Goal: Information Seeking & Learning: Find specific fact

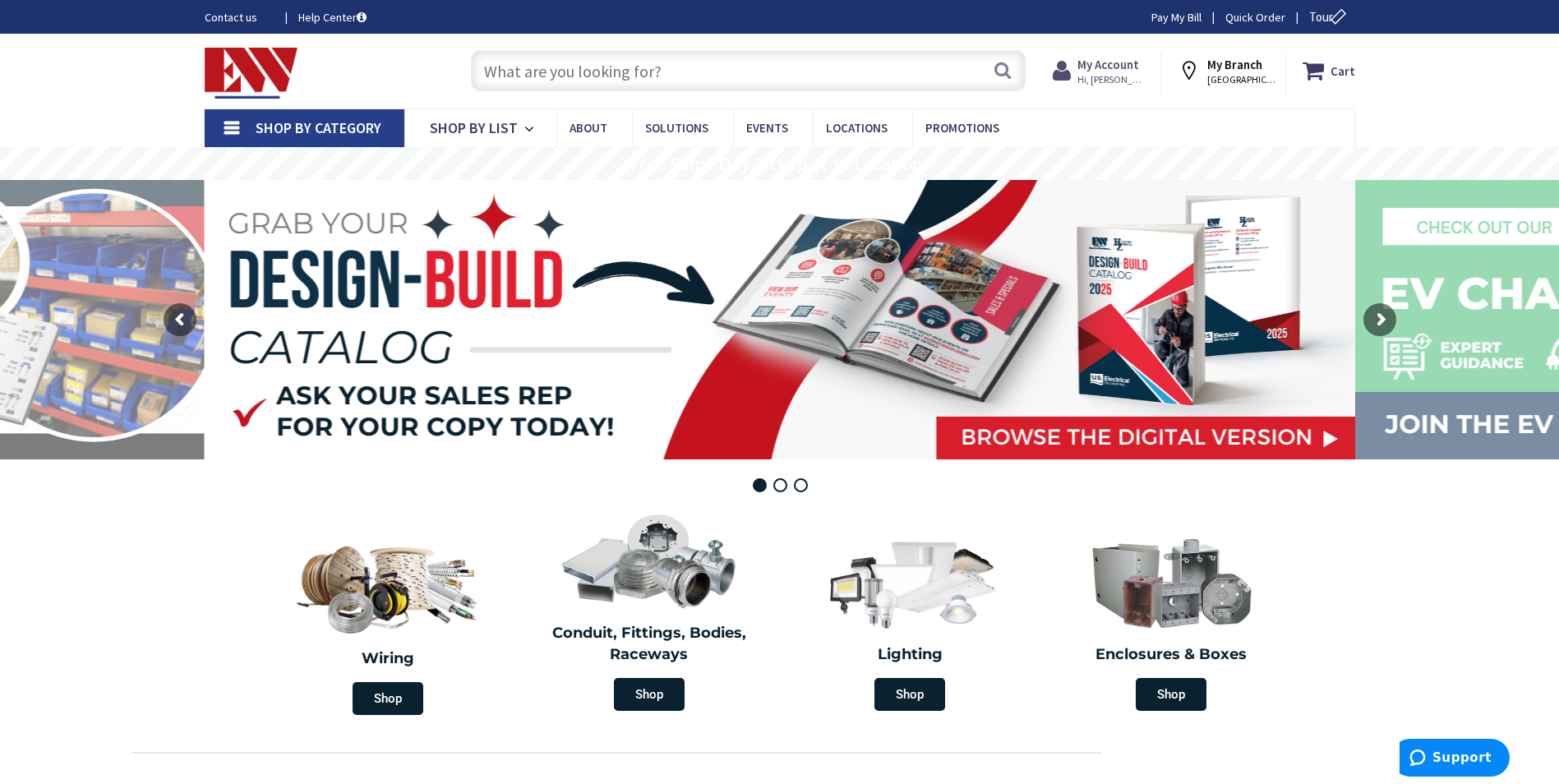
click at [1126, 70] on strong "My Account" at bounding box center [1108, 64] width 62 height 15
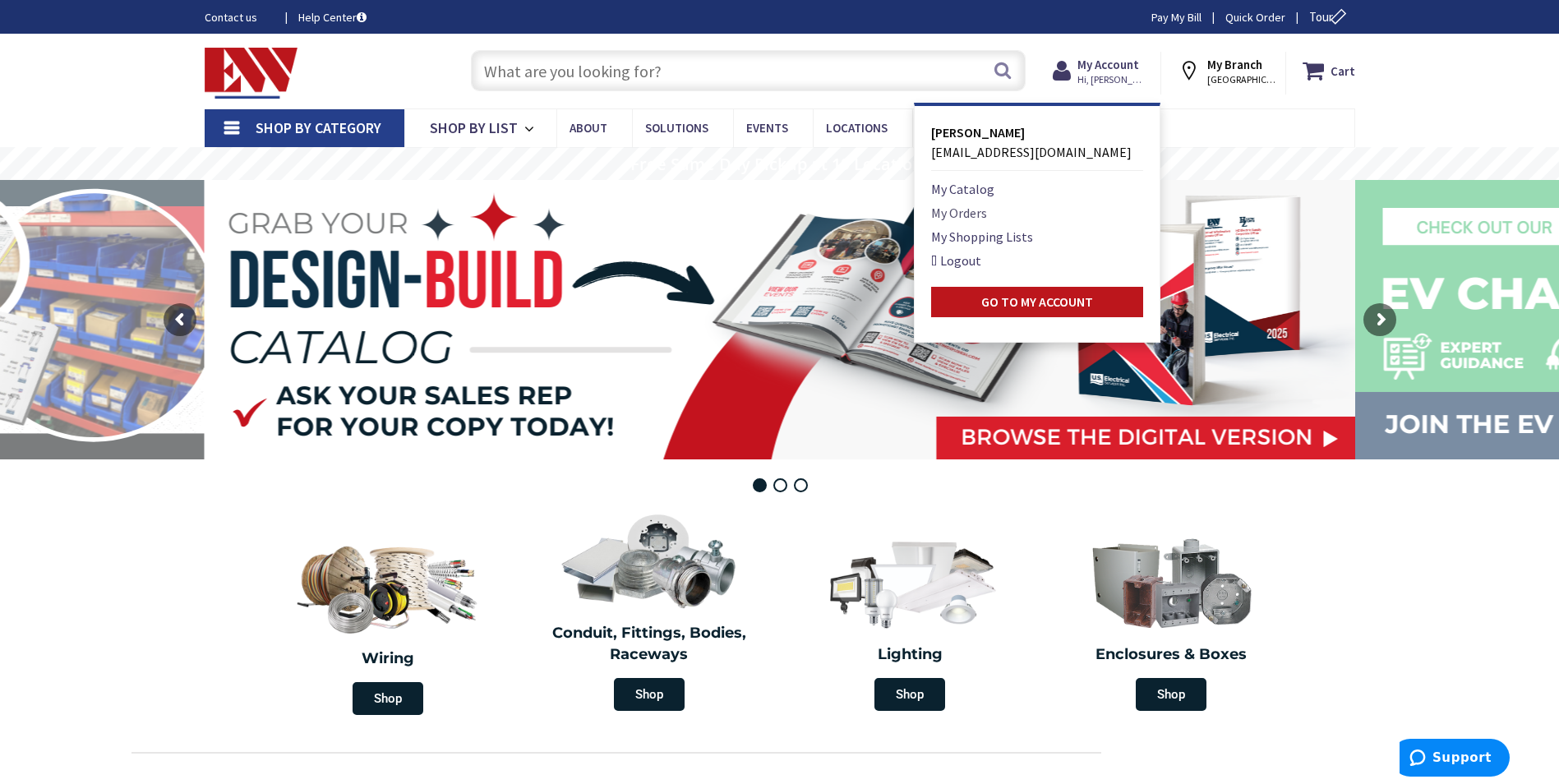
click at [986, 213] on link "My Orders" at bounding box center [959, 213] width 56 height 20
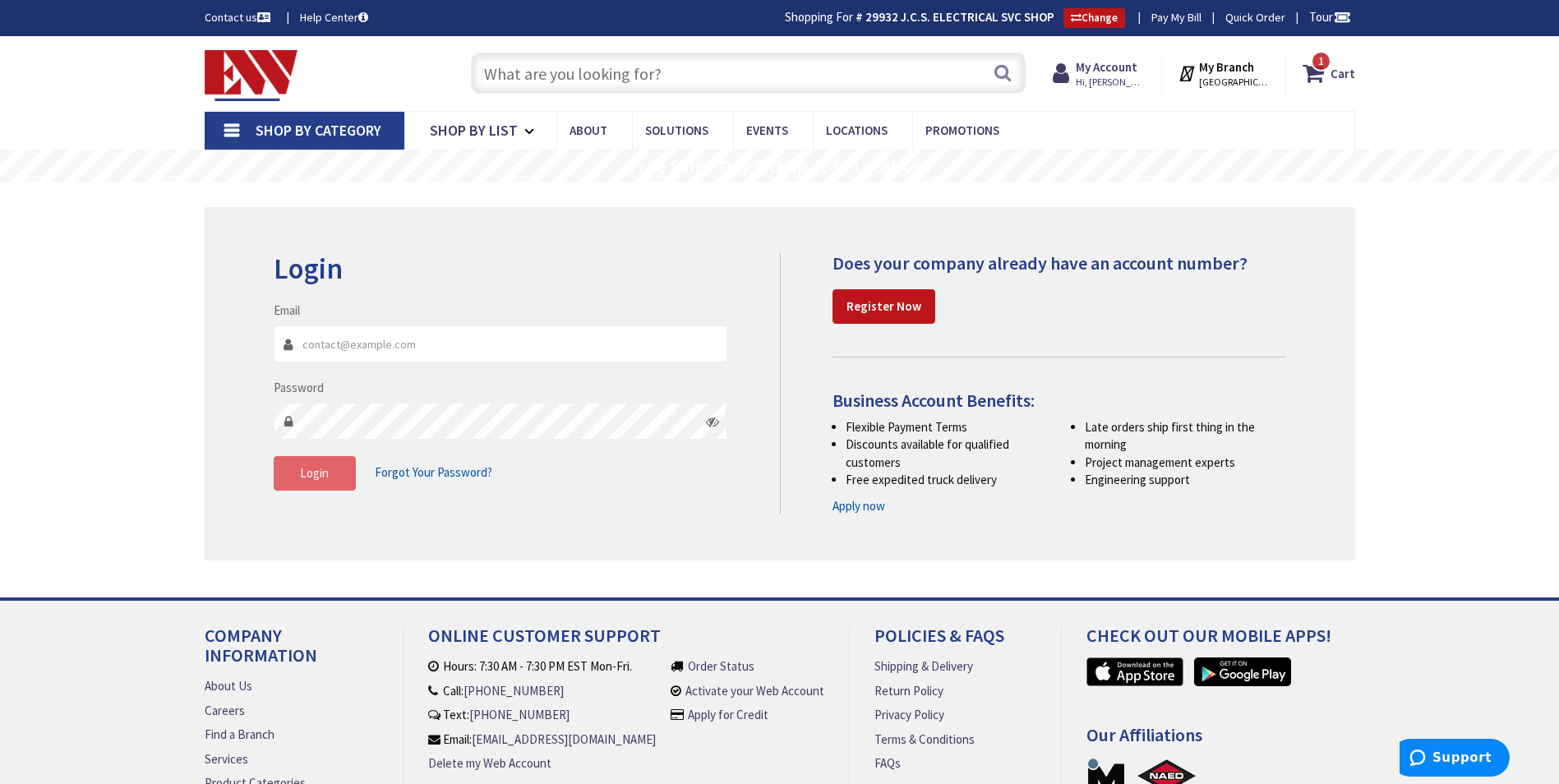
type input "[EMAIL_ADDRESS][DOMAIN_NAME]"
click at [325, 475] on span "Login" at bounding box center [314, 473] width 29 height 15
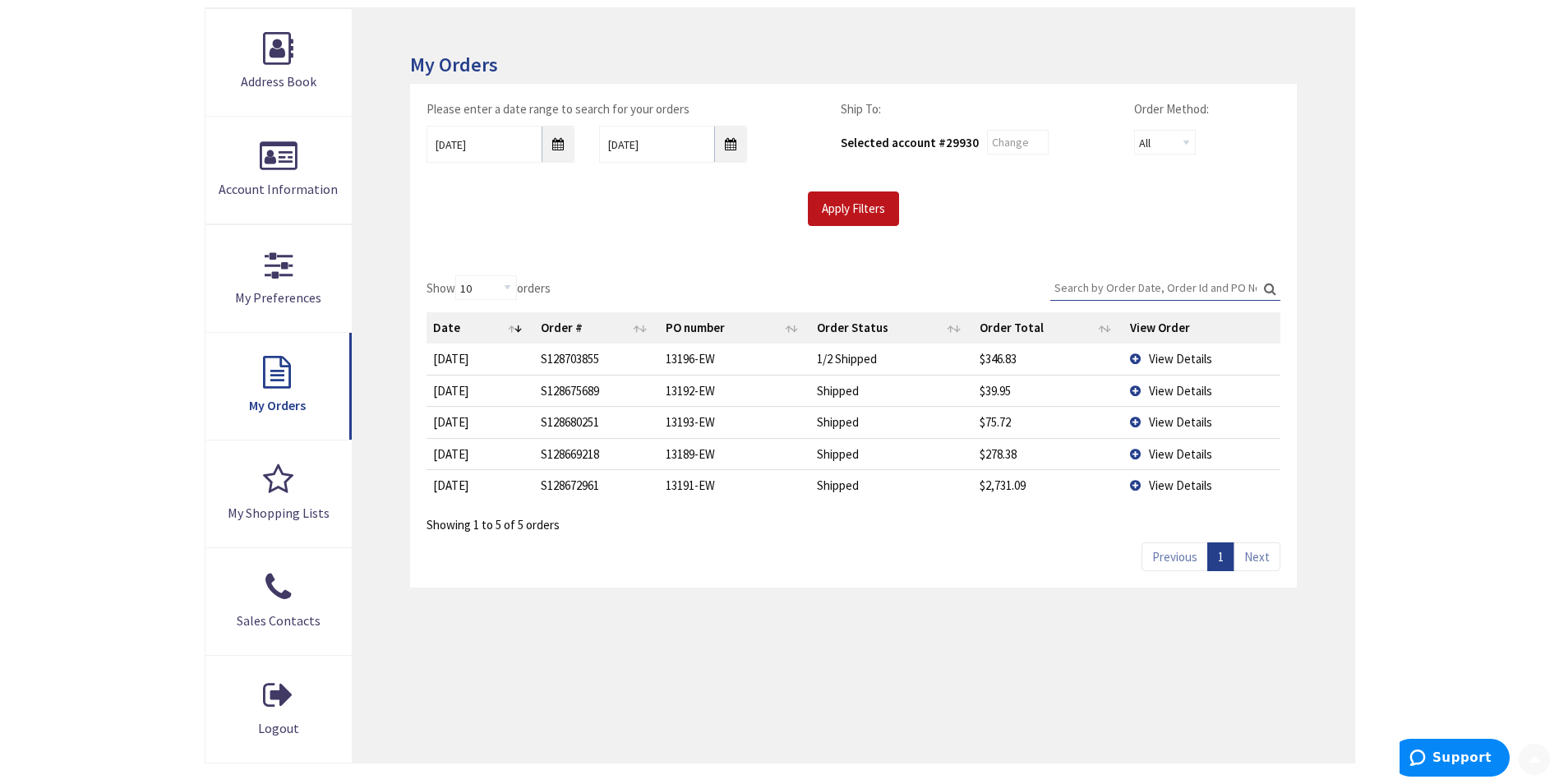
scroll to position [328, 0]
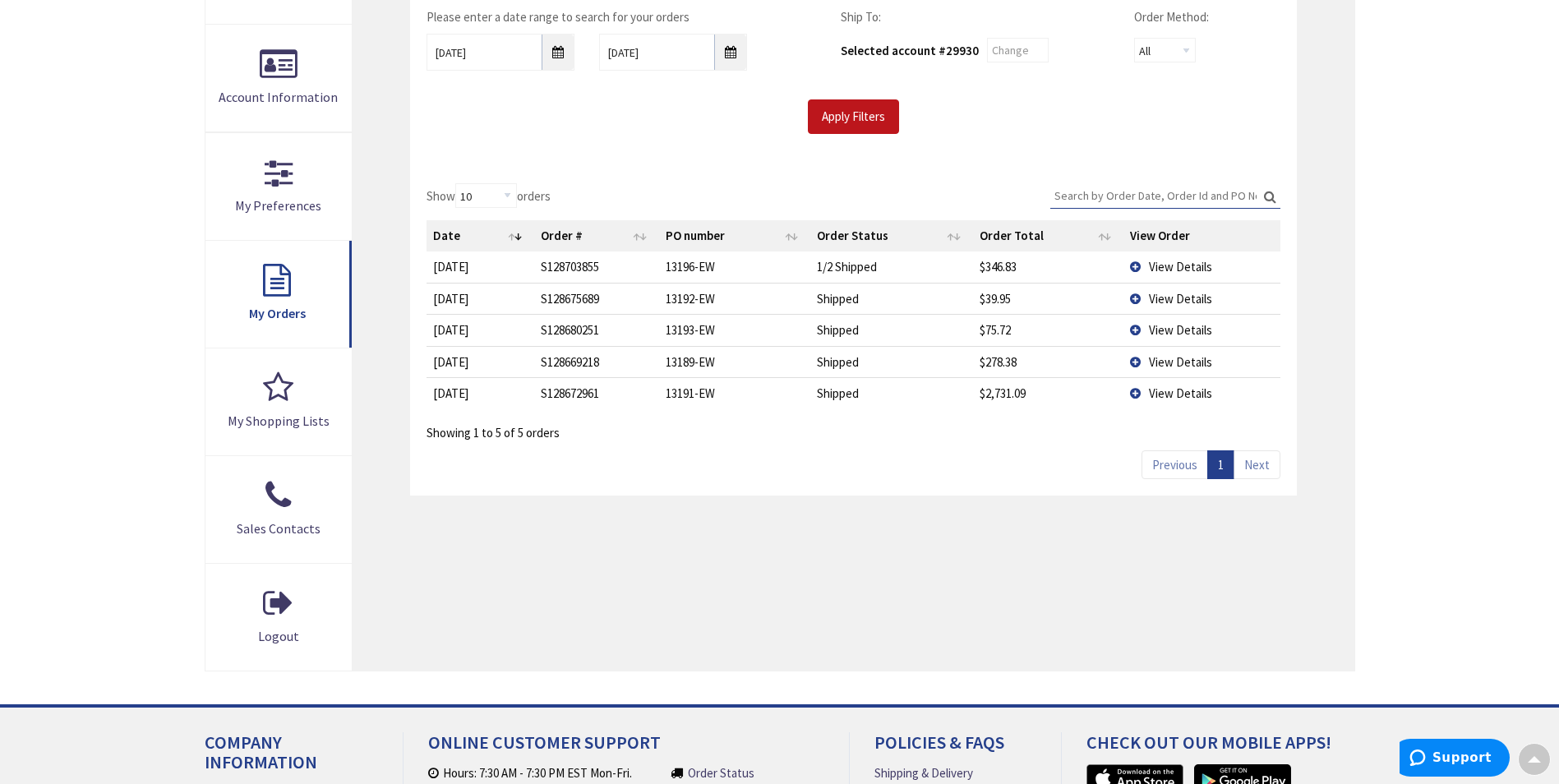
click at [1172, 394] on span "View Details" at bounding box center [1180, 392] width 64 height 15
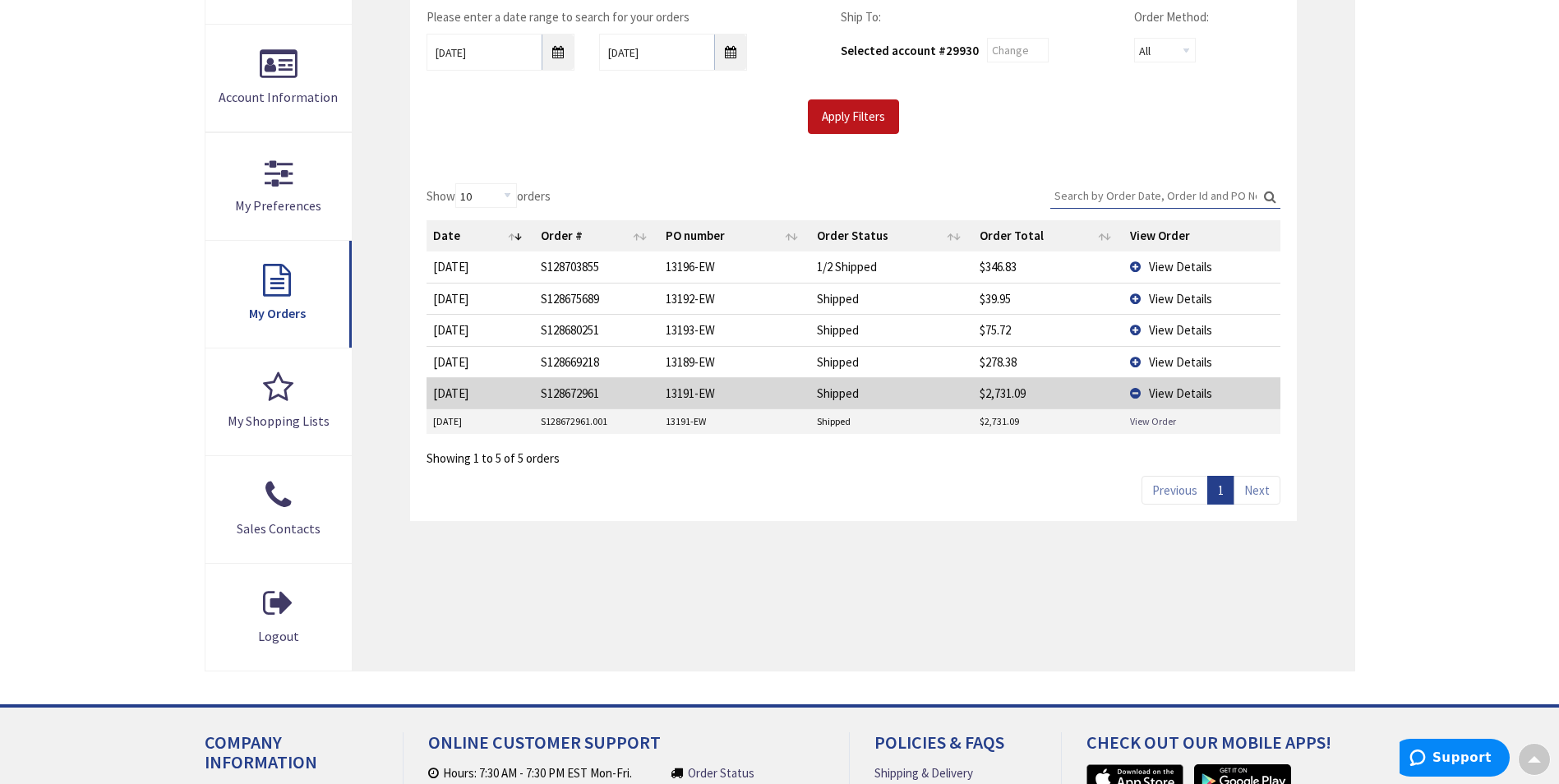
click at [1157, 420] on link "View Order" at bounding box center [1152, 422] width 46 height 14
click at [1182, 264] on span "View Details" at bounding box center [1180, 266] width 64 height 15
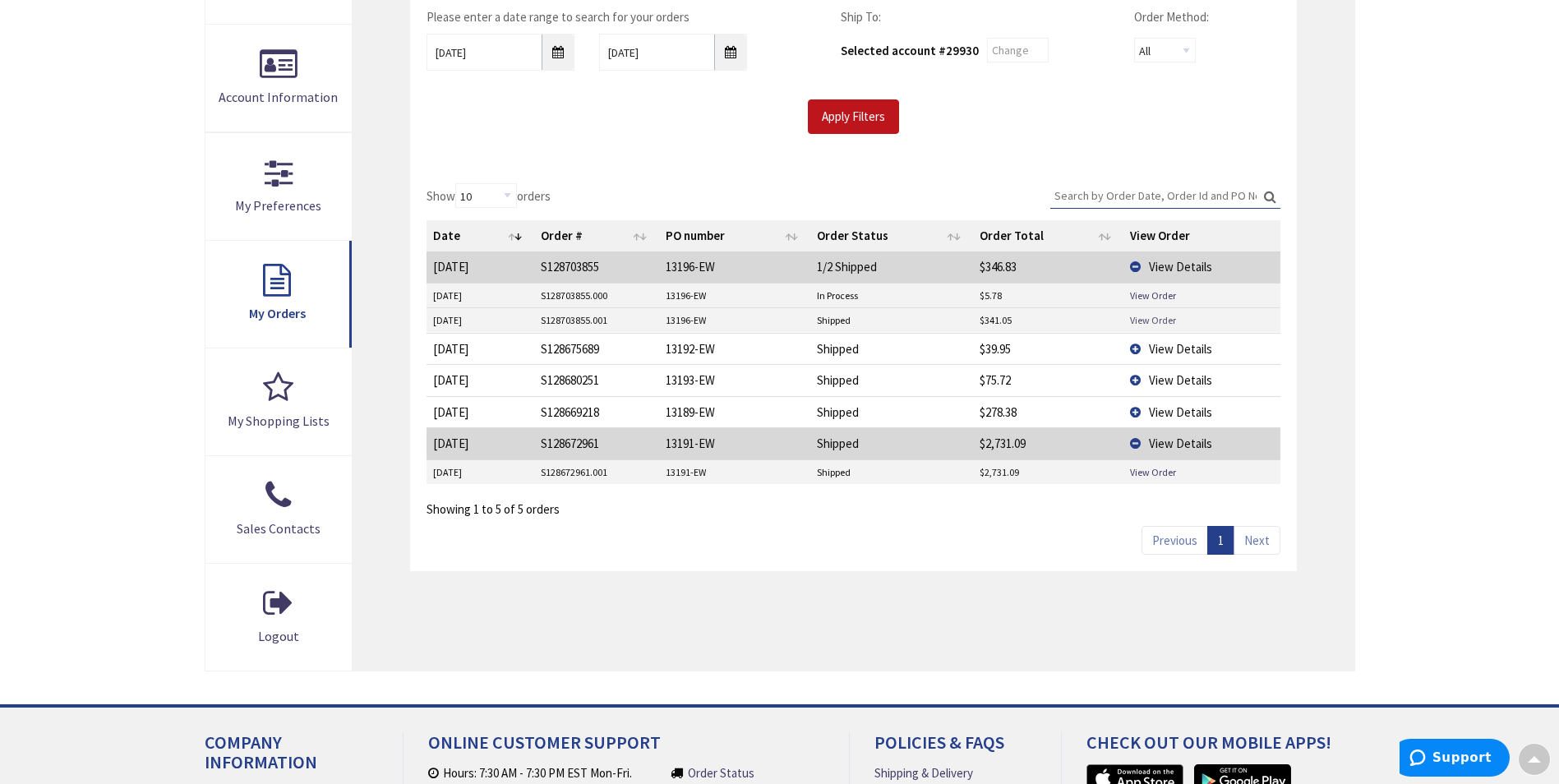
click at [1144, 320] on link "View Order" at bounding box center [1152, 320] width 46 height 14
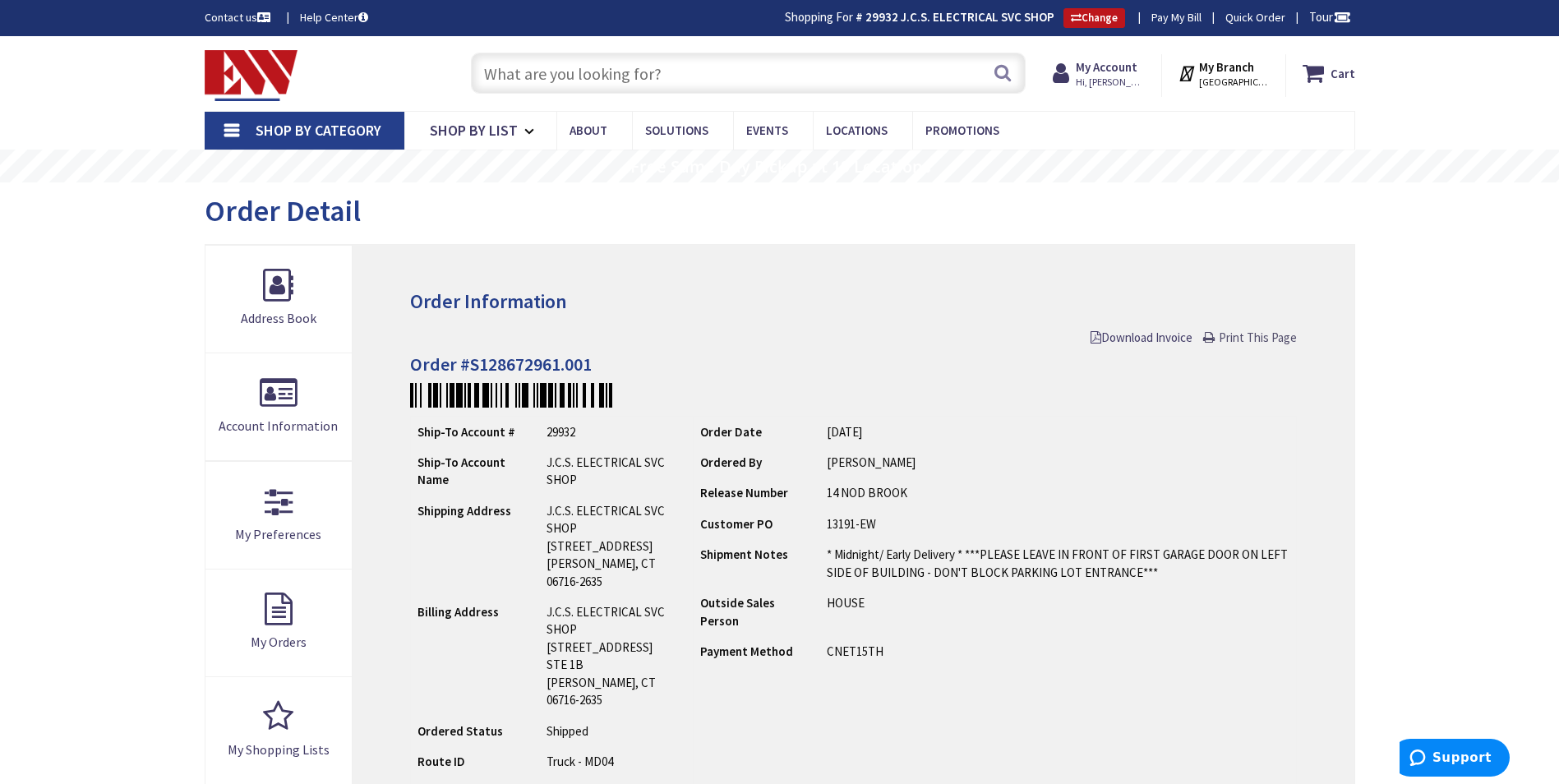
click at [1242, 340] on span "Print This Page" at bounding box center [1257, 337] width 78 height 15
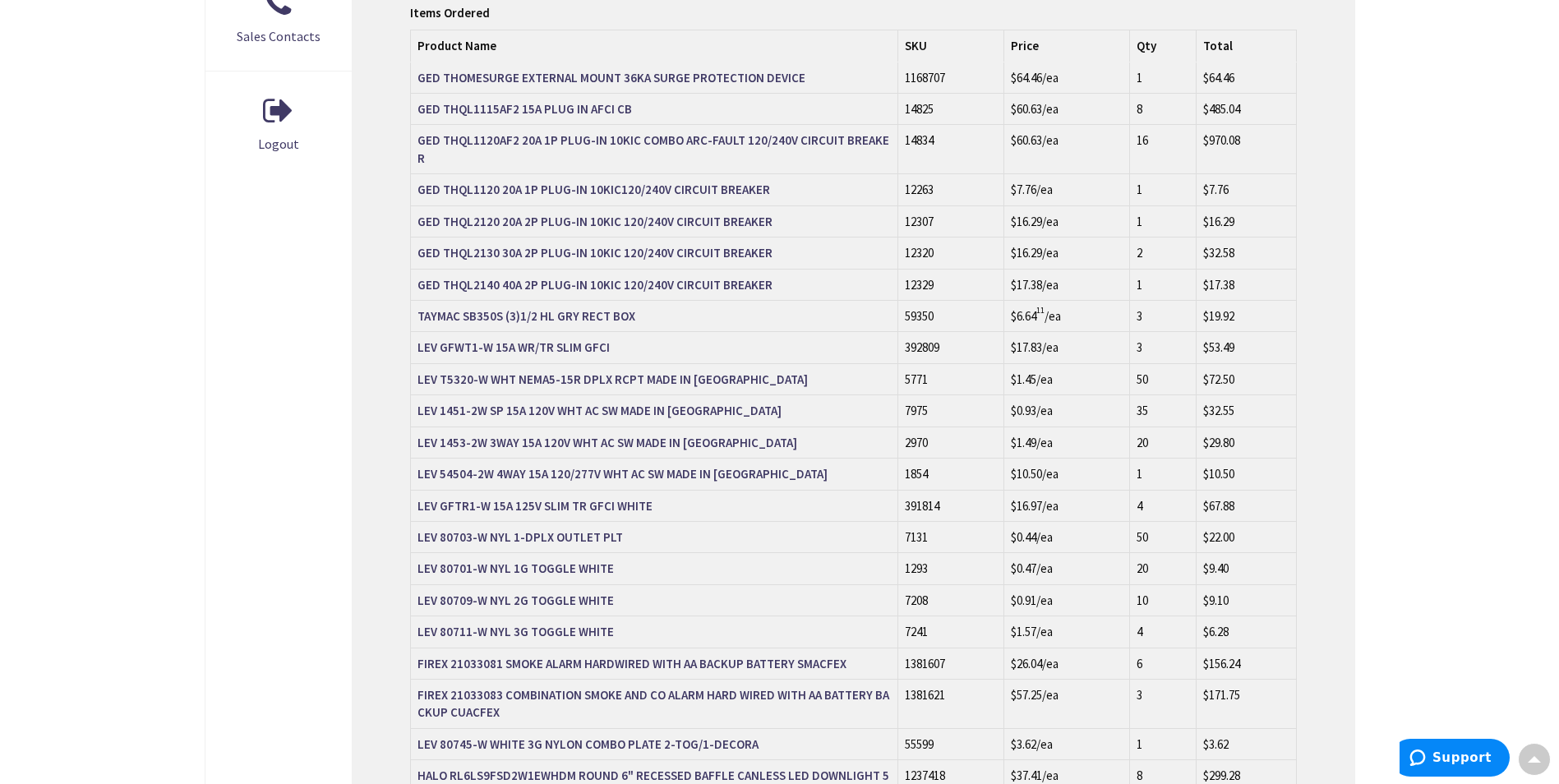
scroll to position [822, 0]
click at [553, 362] on td "LEV T5320-W WHT NEMA5-15R DPLX RCPT MADE IN USA" at bounding box center [655, 378] width 487 height 31
drag, startPoint x: 416, startPoint y: 326, endPoint x: 639, endPoint y: 333, distance: 223.1
click at [639, 362] on td "LEV T5320-W WHT NEMA5-15R DPLX RCPT MADE IN USA" at bounding box center [655, 378] width 487 height 31
copy strong "LEV T5320-W WHT NEMA5-15R DPLX RCPT"
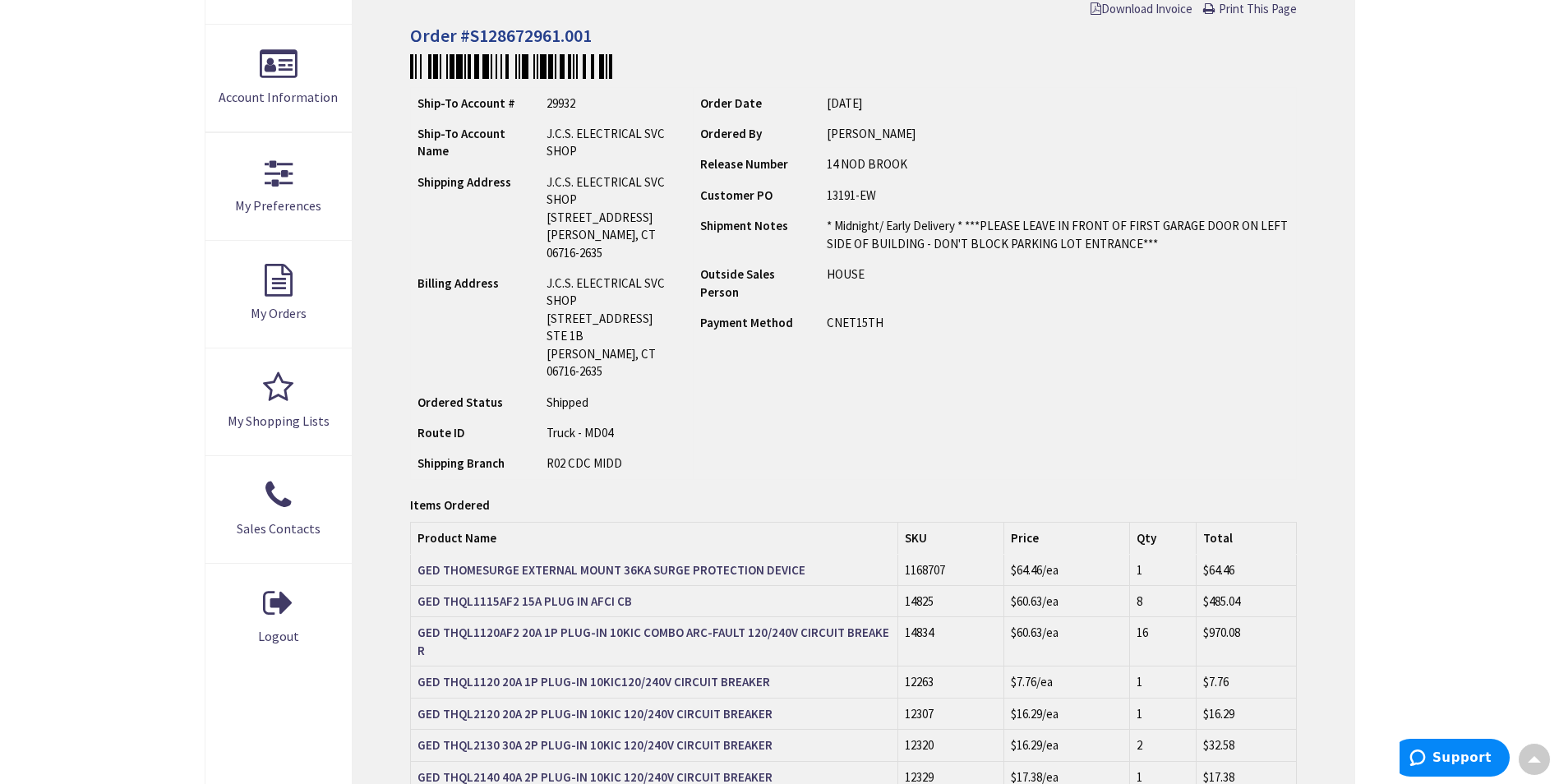
scroll to position [0, 0]
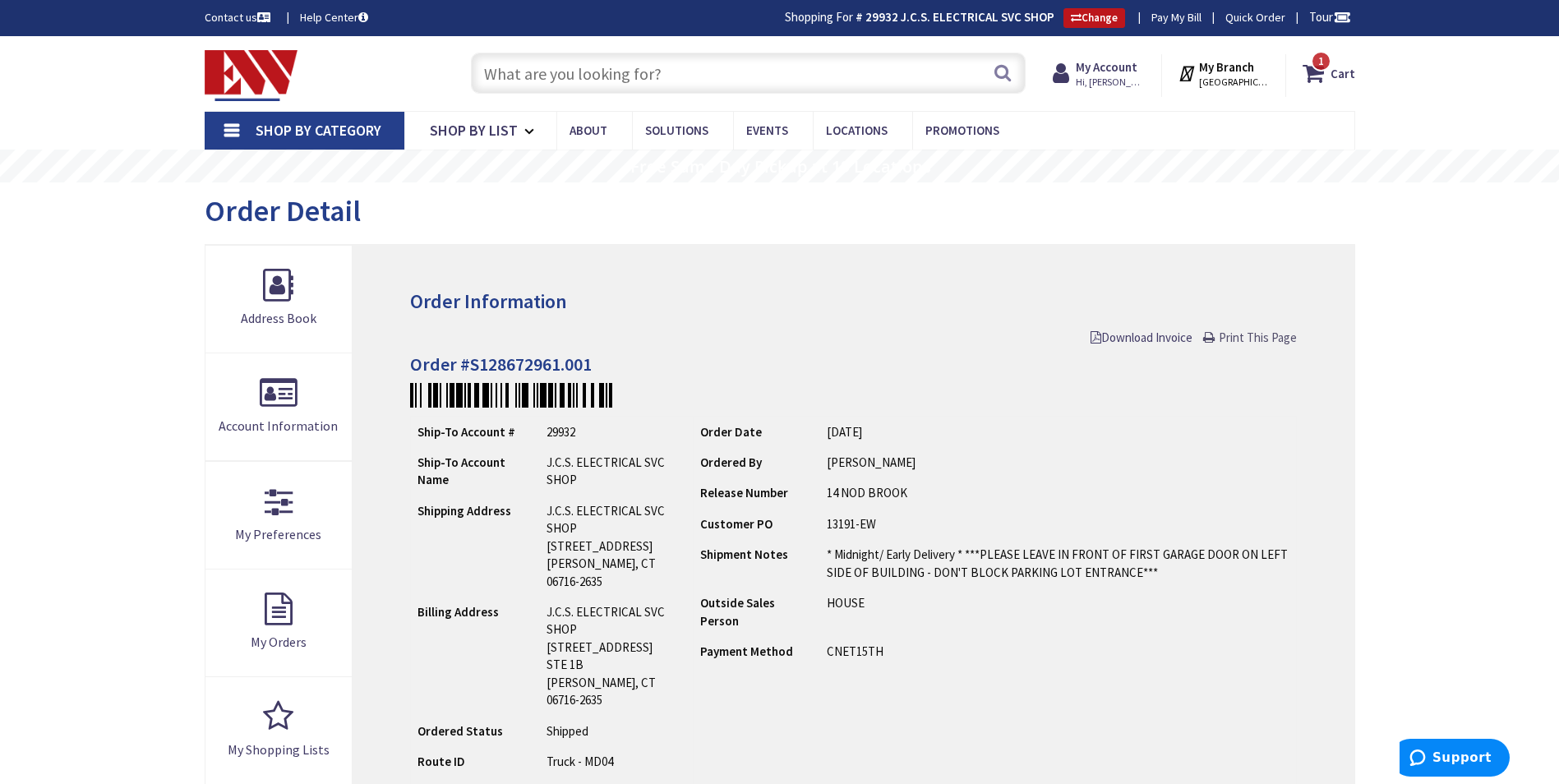
click at [1251, 343] on span "Print This Page" at bounding box center [1257, 337] width 78 height 15
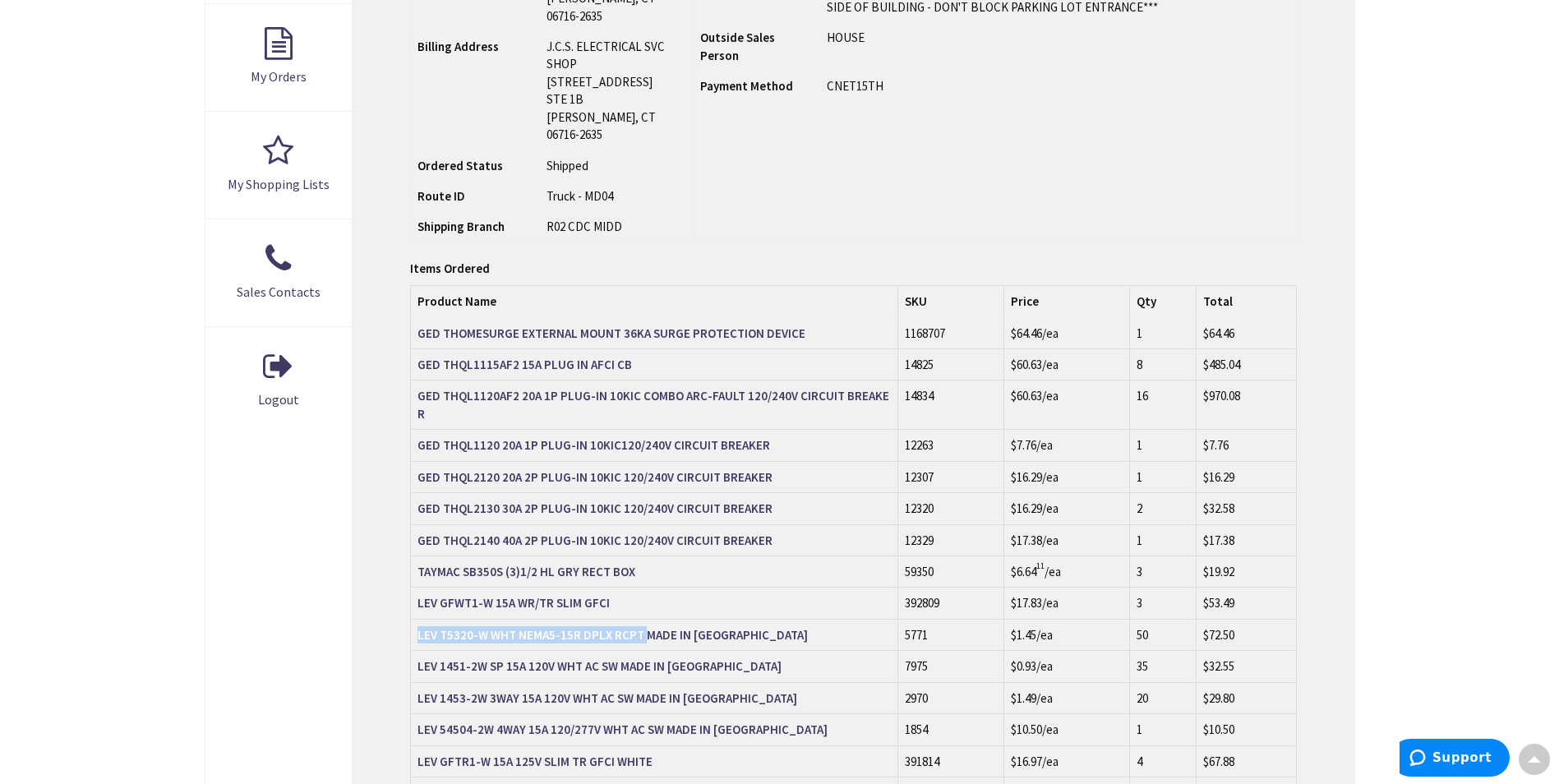
scroll to position [575, 0]
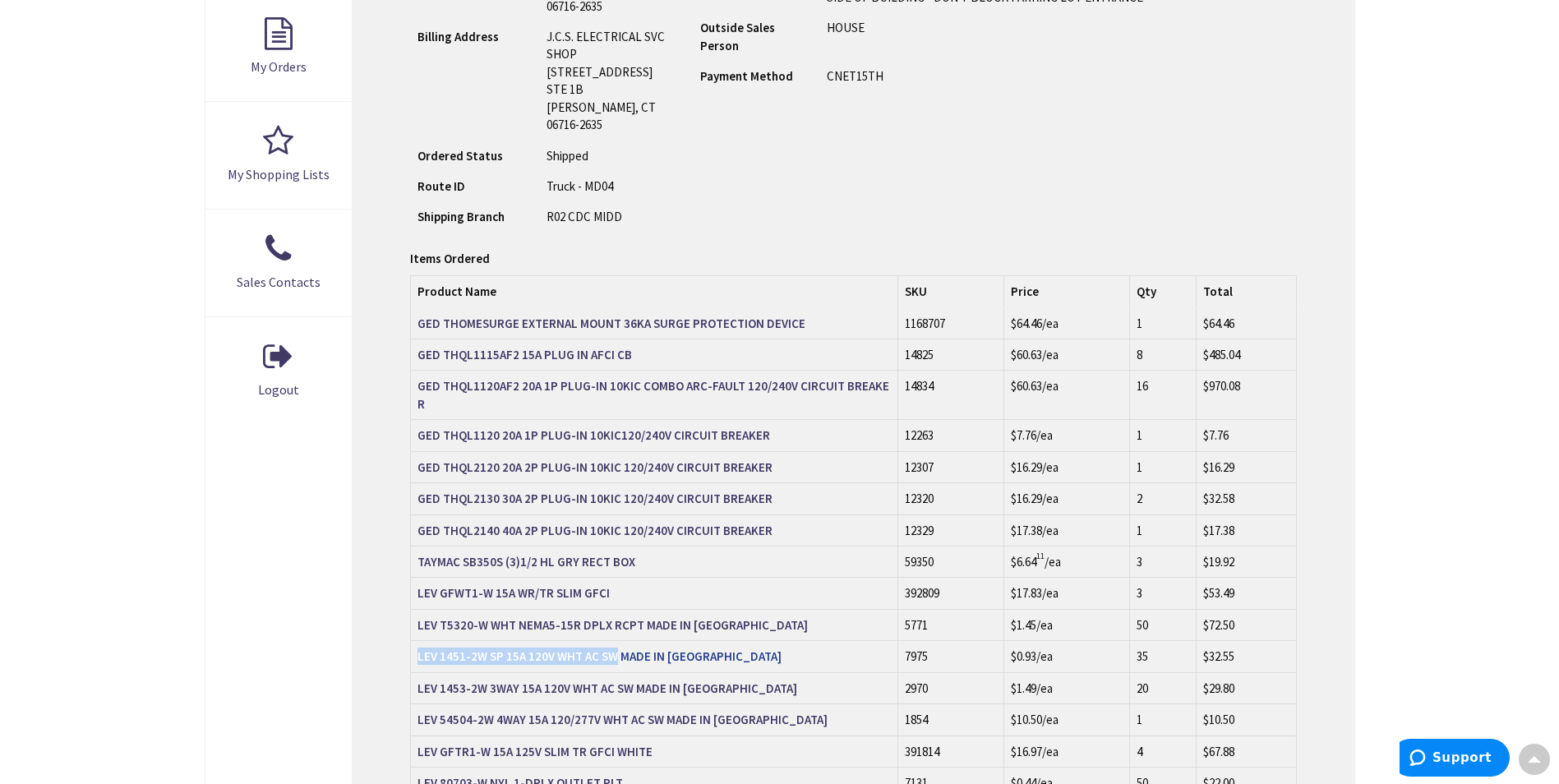
drag, startPoint x: 415, startPoint y: 601, endPoint x: 613, endPoint y: 602, distance: 198.0
click at [613, 641] on td "LEV 1451-2W SP 15A 120V WHT AC SW MADE IN USA" at bounding box center [655, 656] width 487 height 31
copy strong "LEV 1451-2W SP 15A 120V WHT AC SW"
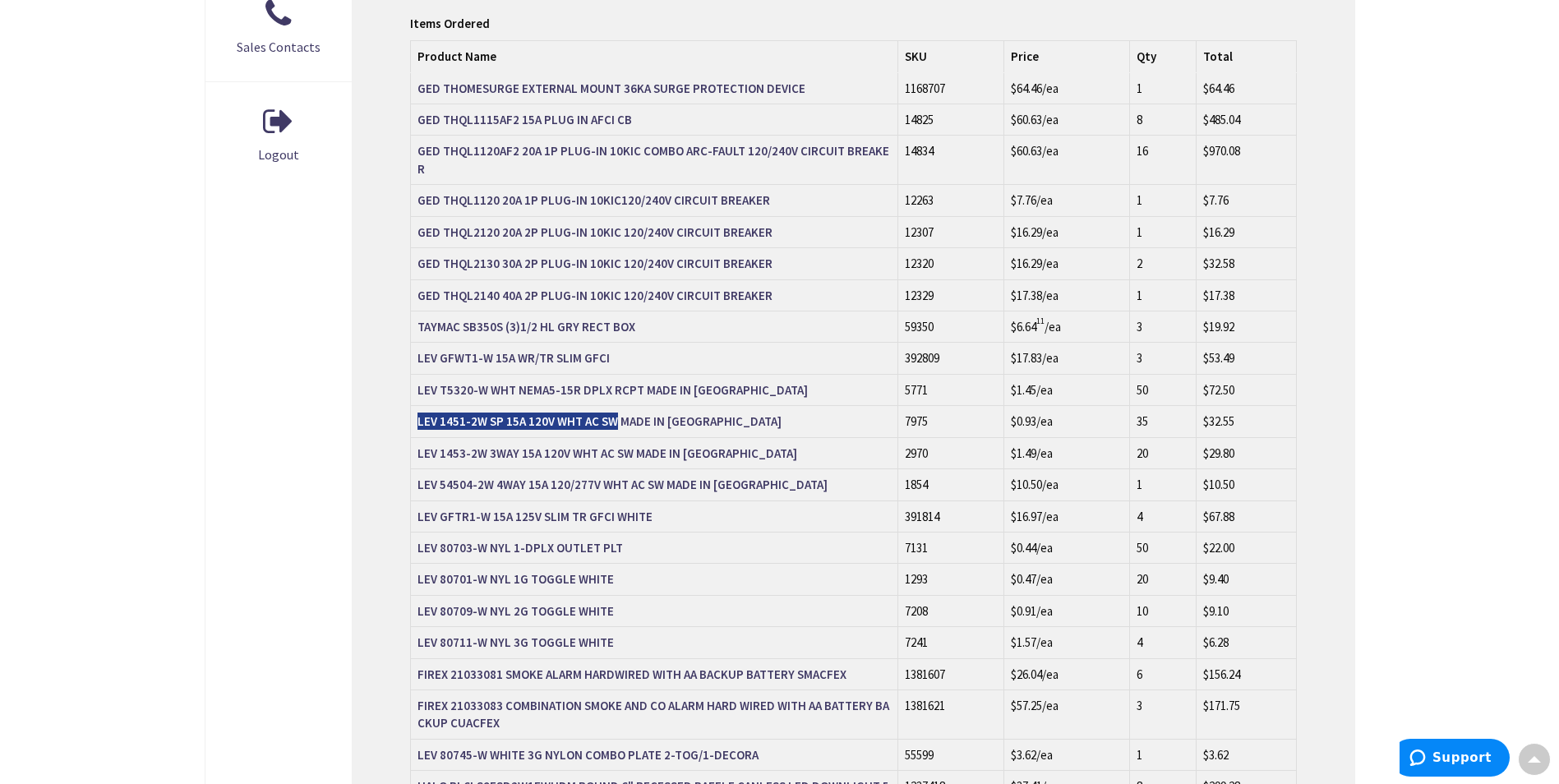
scroll to position [822, 0]
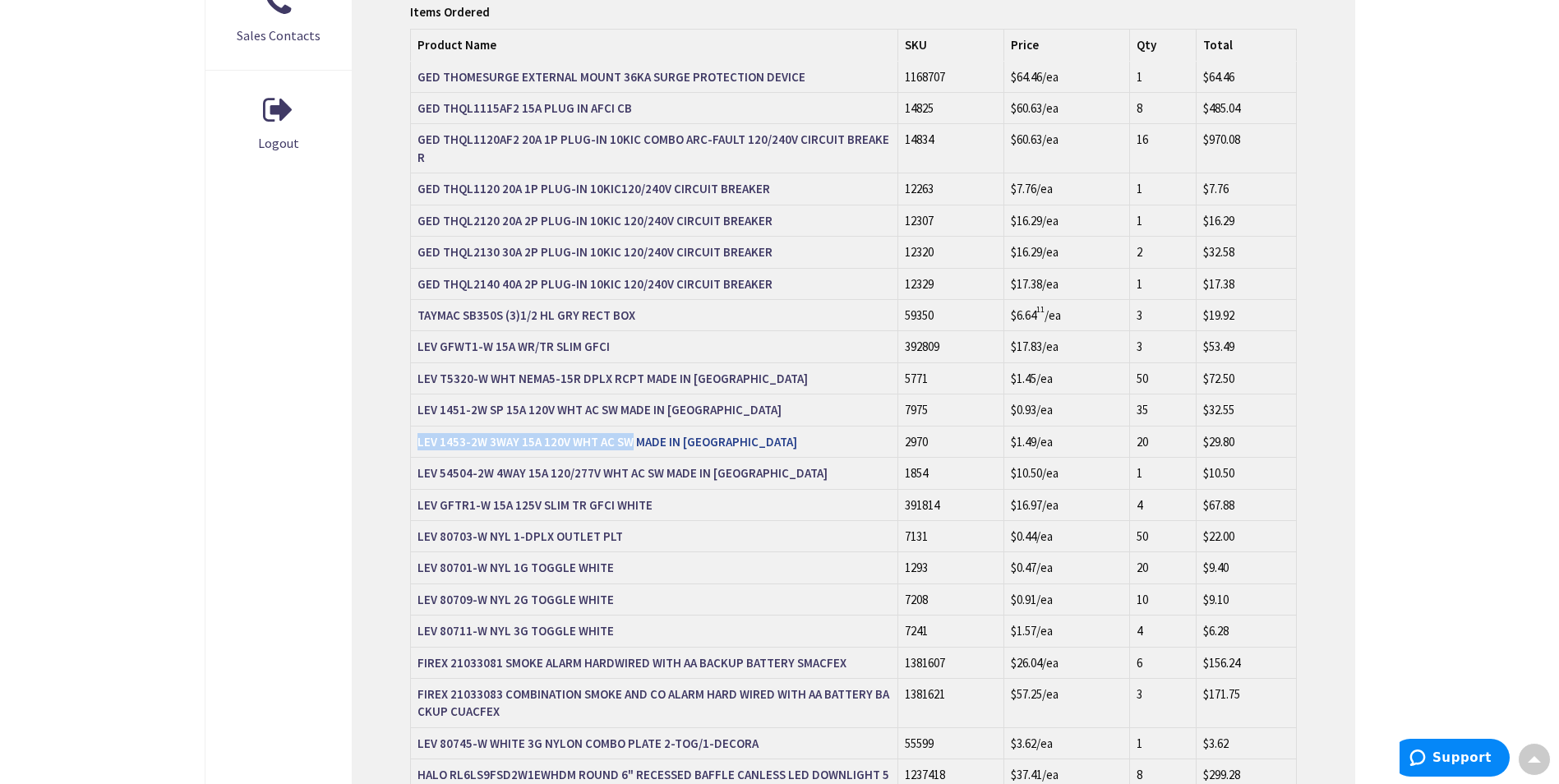
drag, startPoint x: 415, startPoint y: 382, endPoint x: 627, endPoint y: 382, distance: 212.0
click at [627, 425] on td "LEV 1453-2W 3WAY 15A 120V WHT AC SW MADE IN USA" at bounding box center [655, 440] width 487 height 31
copy strong "LEV 1453-2W 3WAY 15A 120V WHT AC SW"
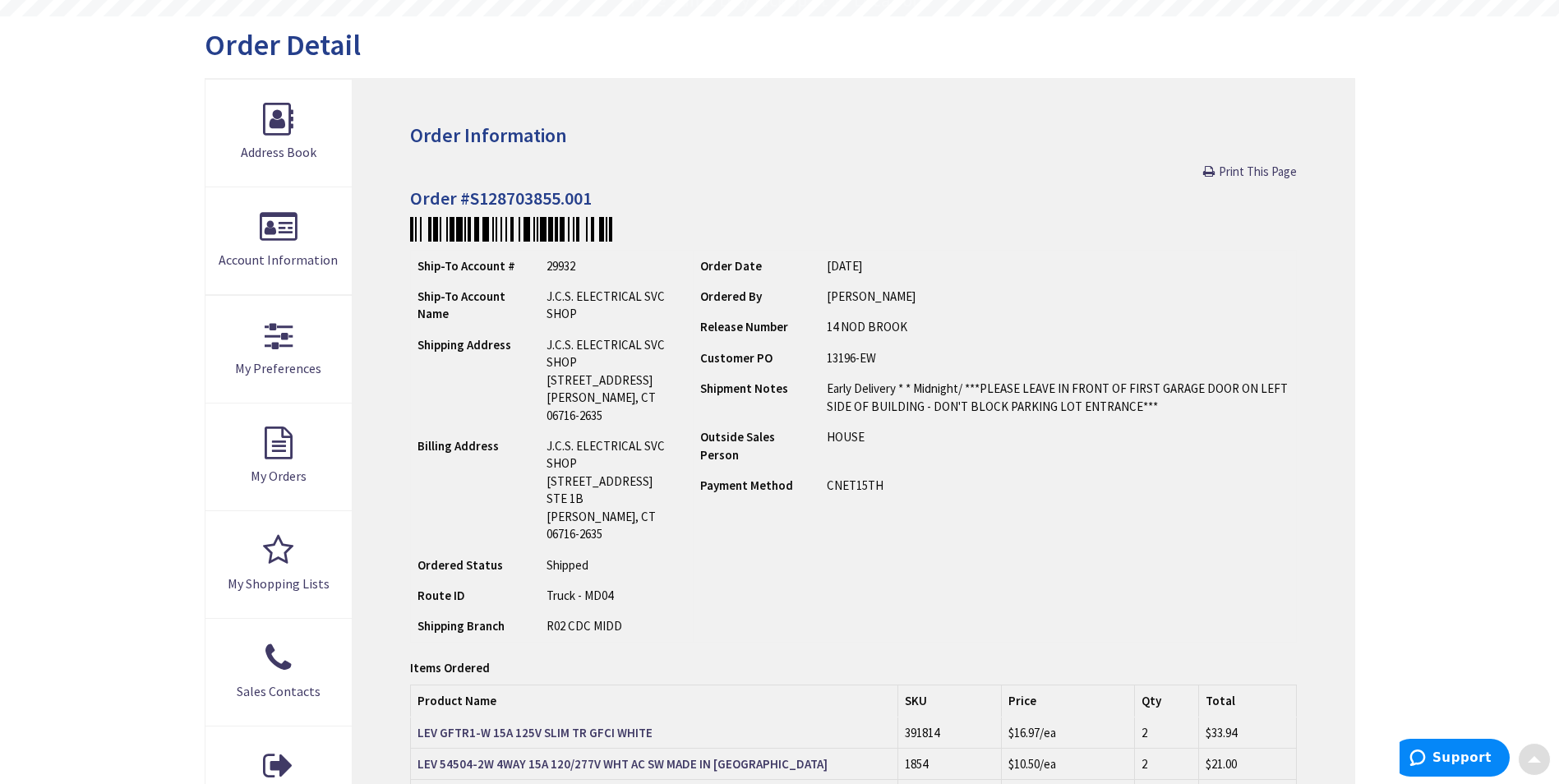
scroll to position [165, 0]
click at [1208, 168] on link "Print This Page" at bounding box center [1250, 170] width 94 height 17
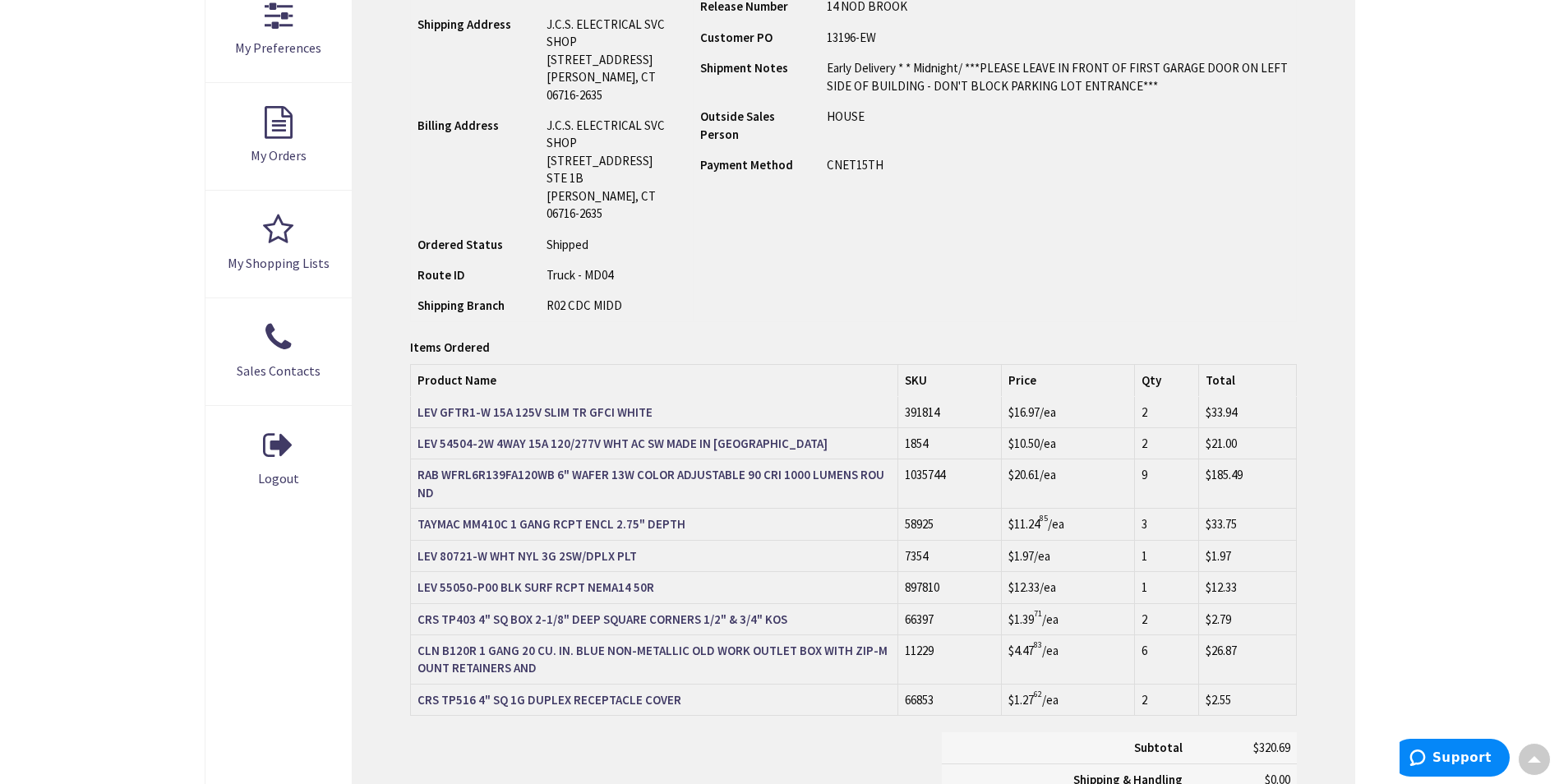
scroll to position [495, 0]
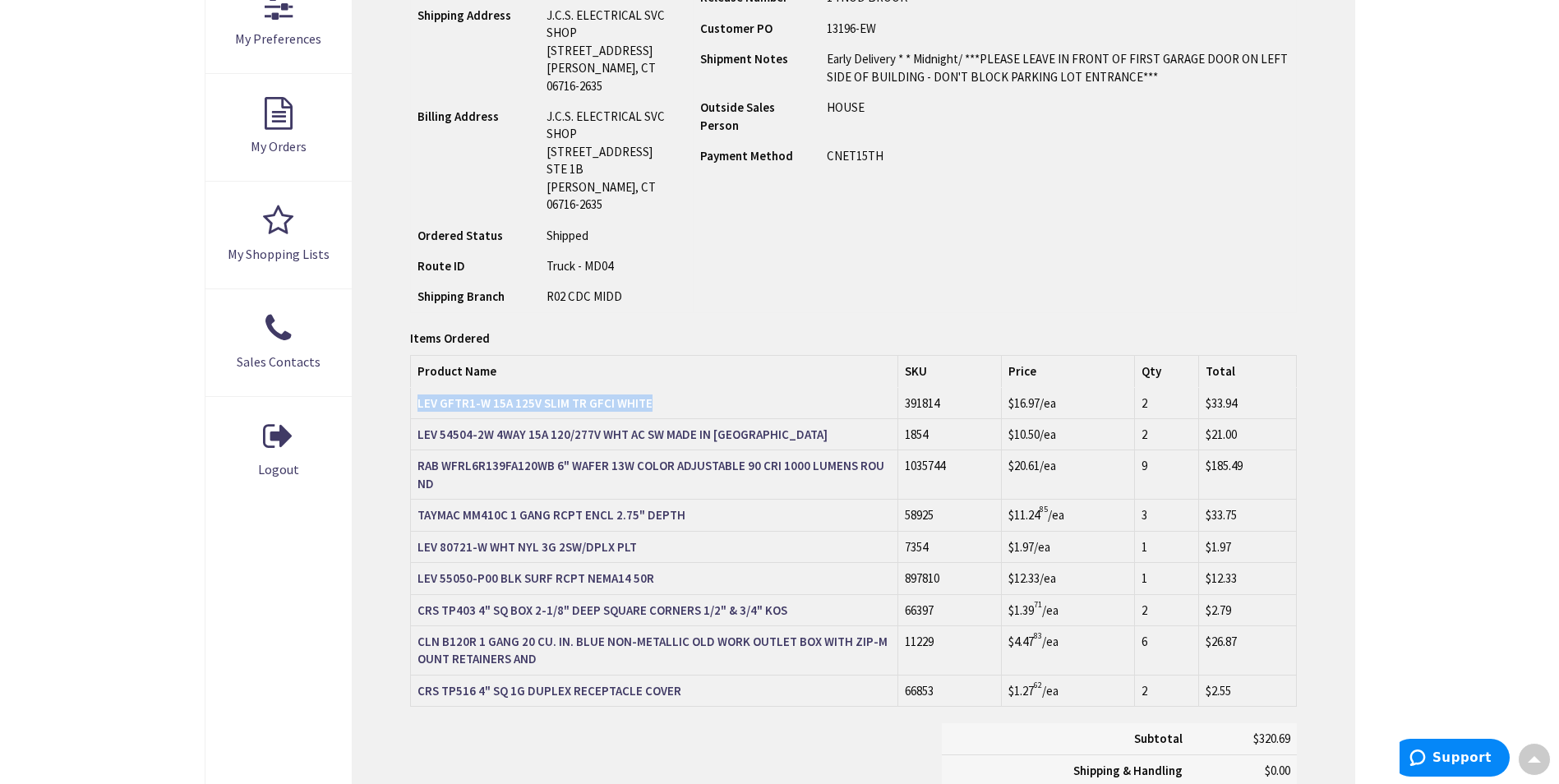
drag, startPoint x: 413, startPoint y: 364, endPoint x: 649, endPoint y: 365, distance: 236.0
click at [649, 388] on td "LEV GFTR1-W 15A 125V SLIM TR GFCI WHITE" at bounding box center [655, 403] width 487 height 31
copy strong "LEV GFTR1-W 15A 125V SLIM TR GFCI WHITE"
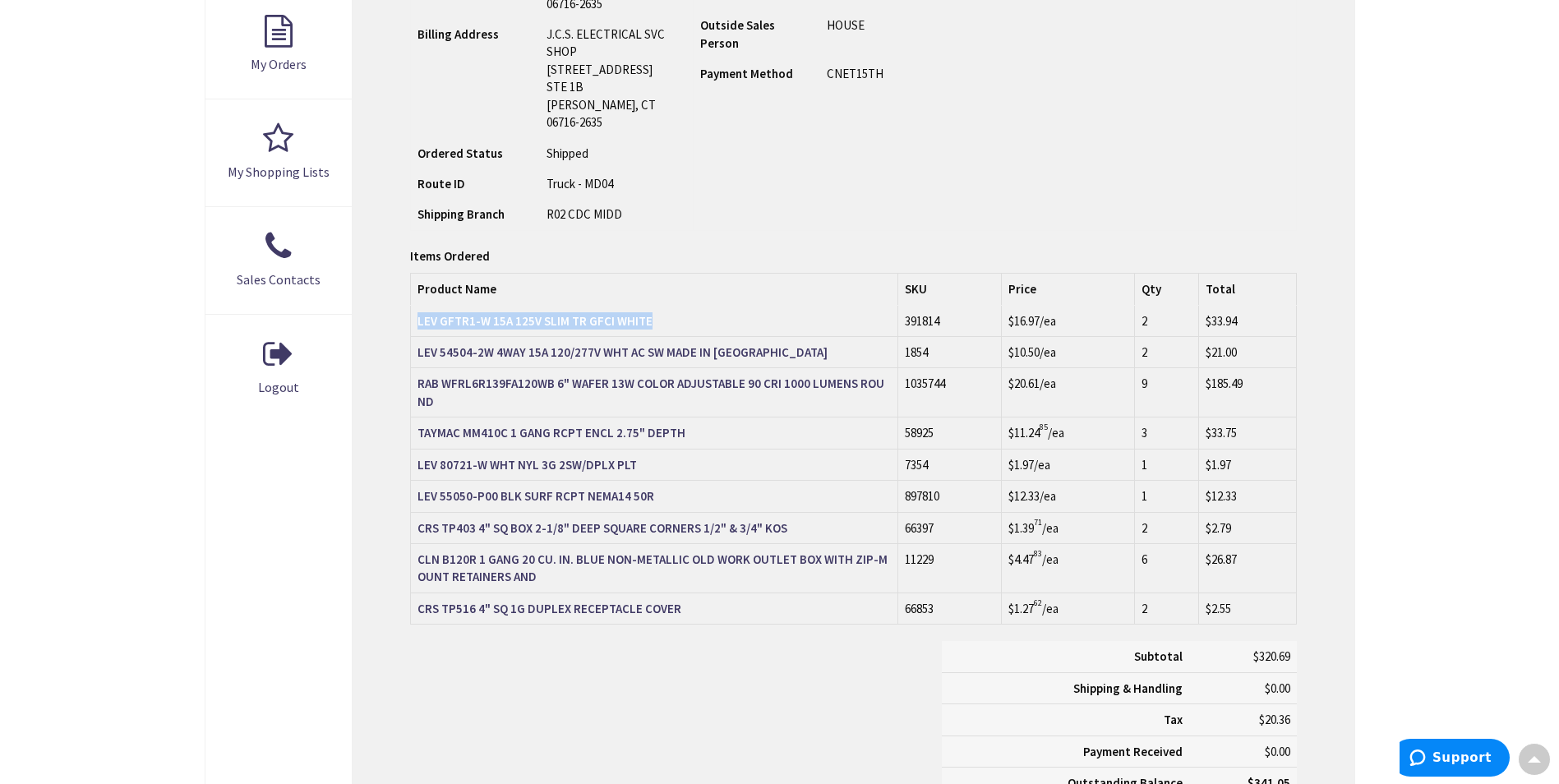
scroll to position [660, 0]
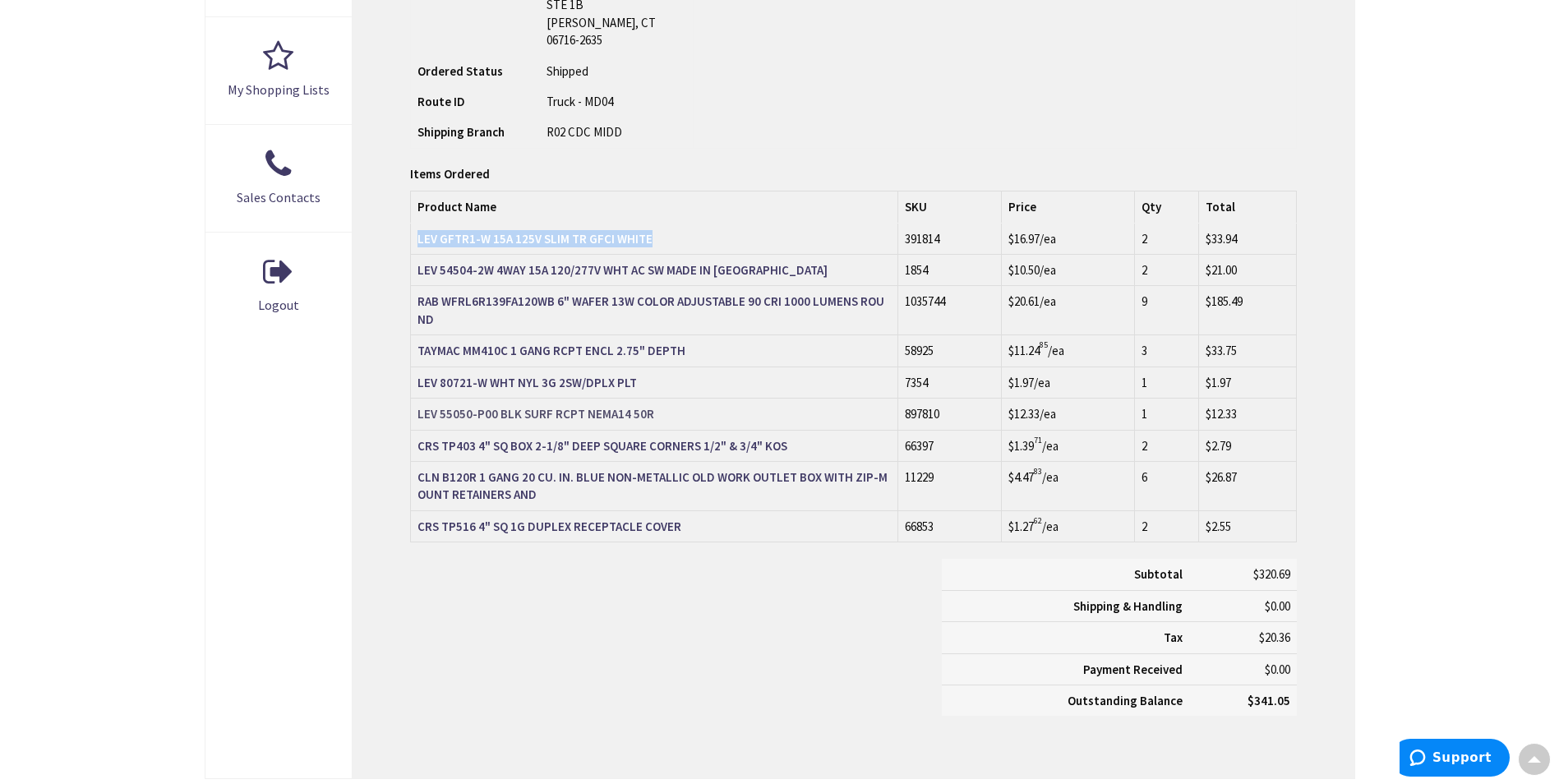
click at [492, 405] on strong "LEV 55050-P00 BLK SURF RCPT NEMA14 50R" at bounding box center [535, 413] width 236 height 15
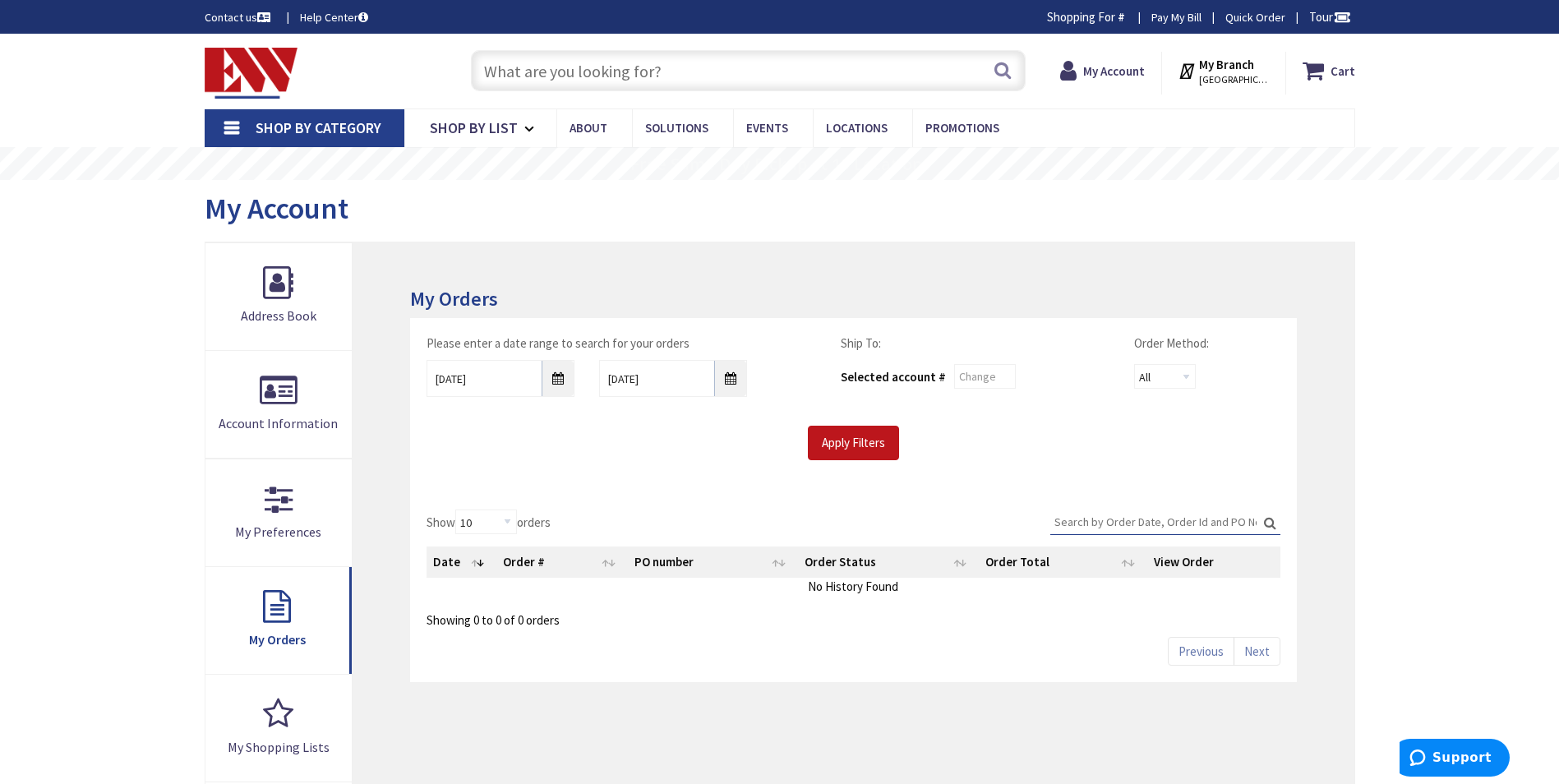
click at [724, 76] on input "text" at bounding box center [749, 71] width 555 height 41
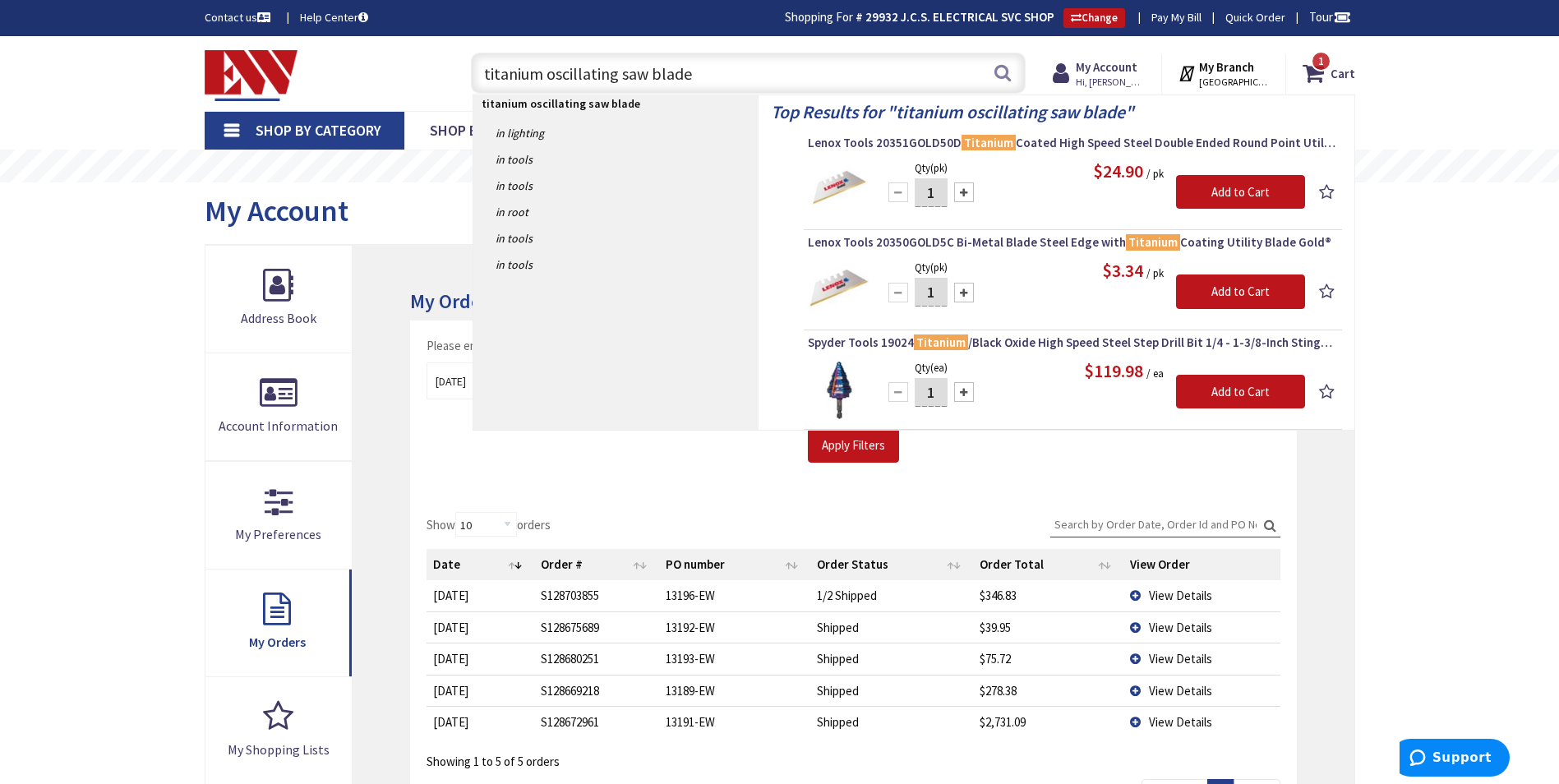
type input "titanium oscillating saw blades"
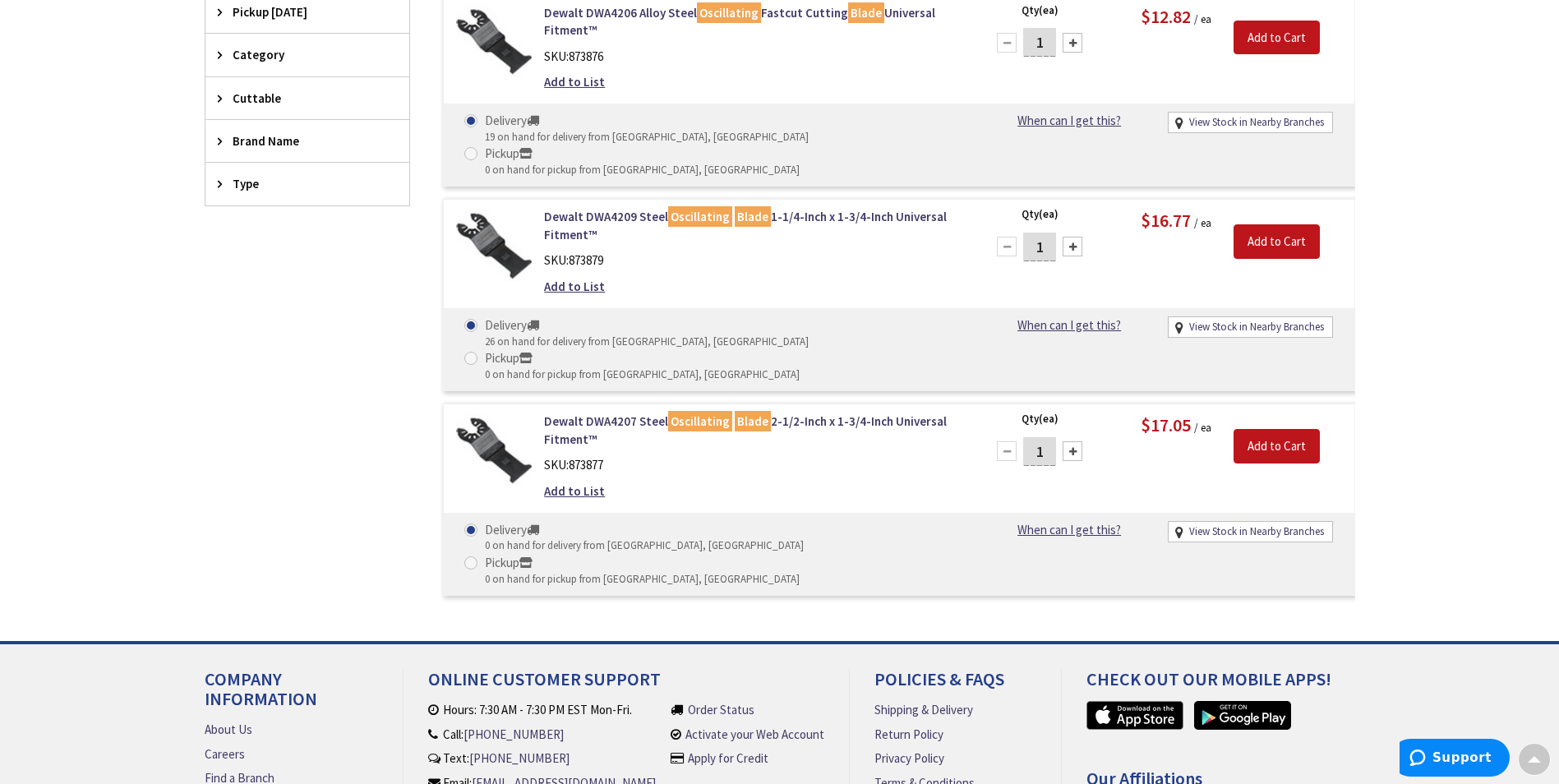
scroll to position [246, 0]
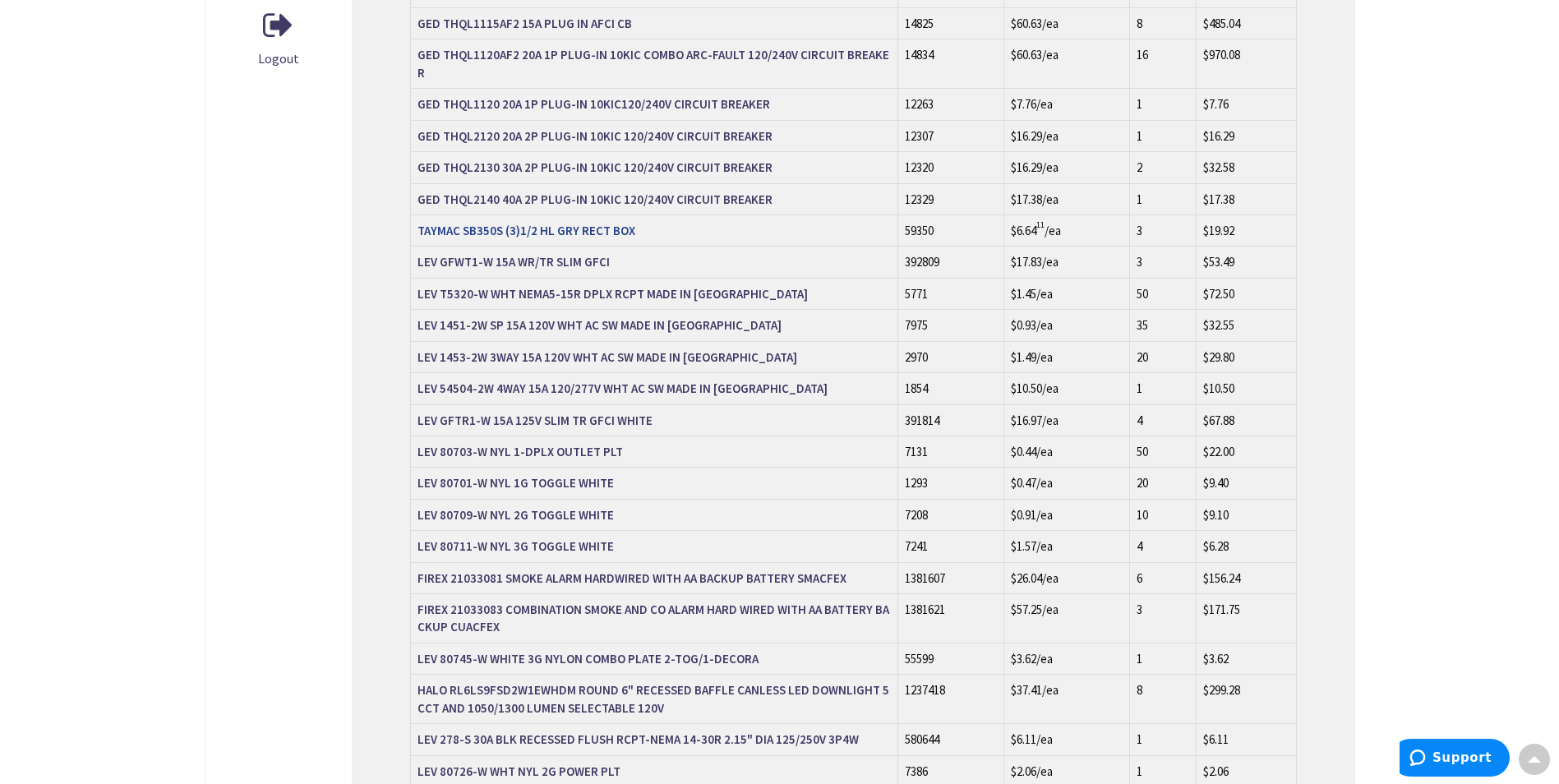
scroll to position [988, 0]
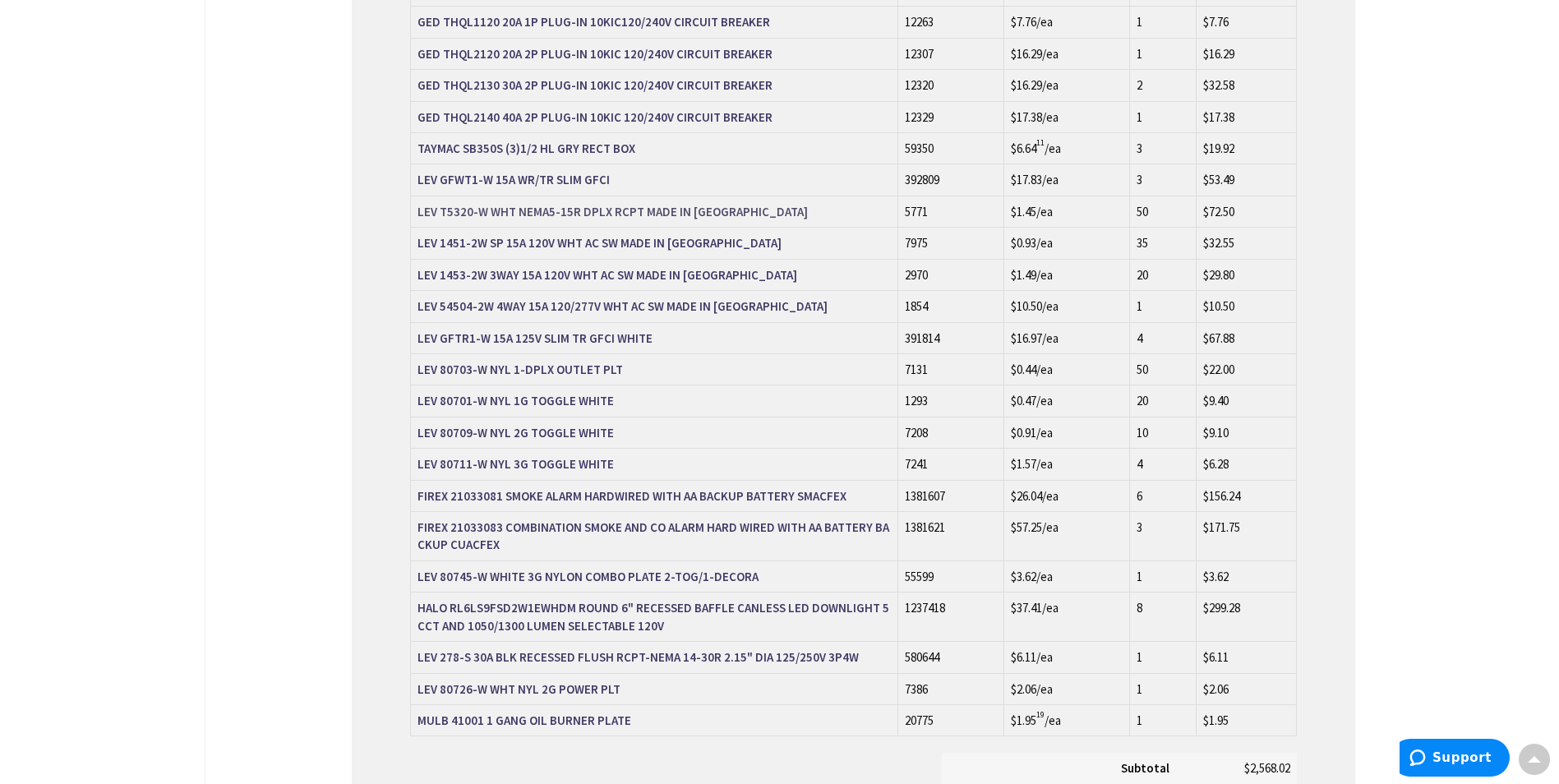
click at [597, 204] on strong "LEV T5320-W WHT NEMA5-15R DPLX RCPT MADE IN USA" at bounding box center [612, 211] width 390 height 15
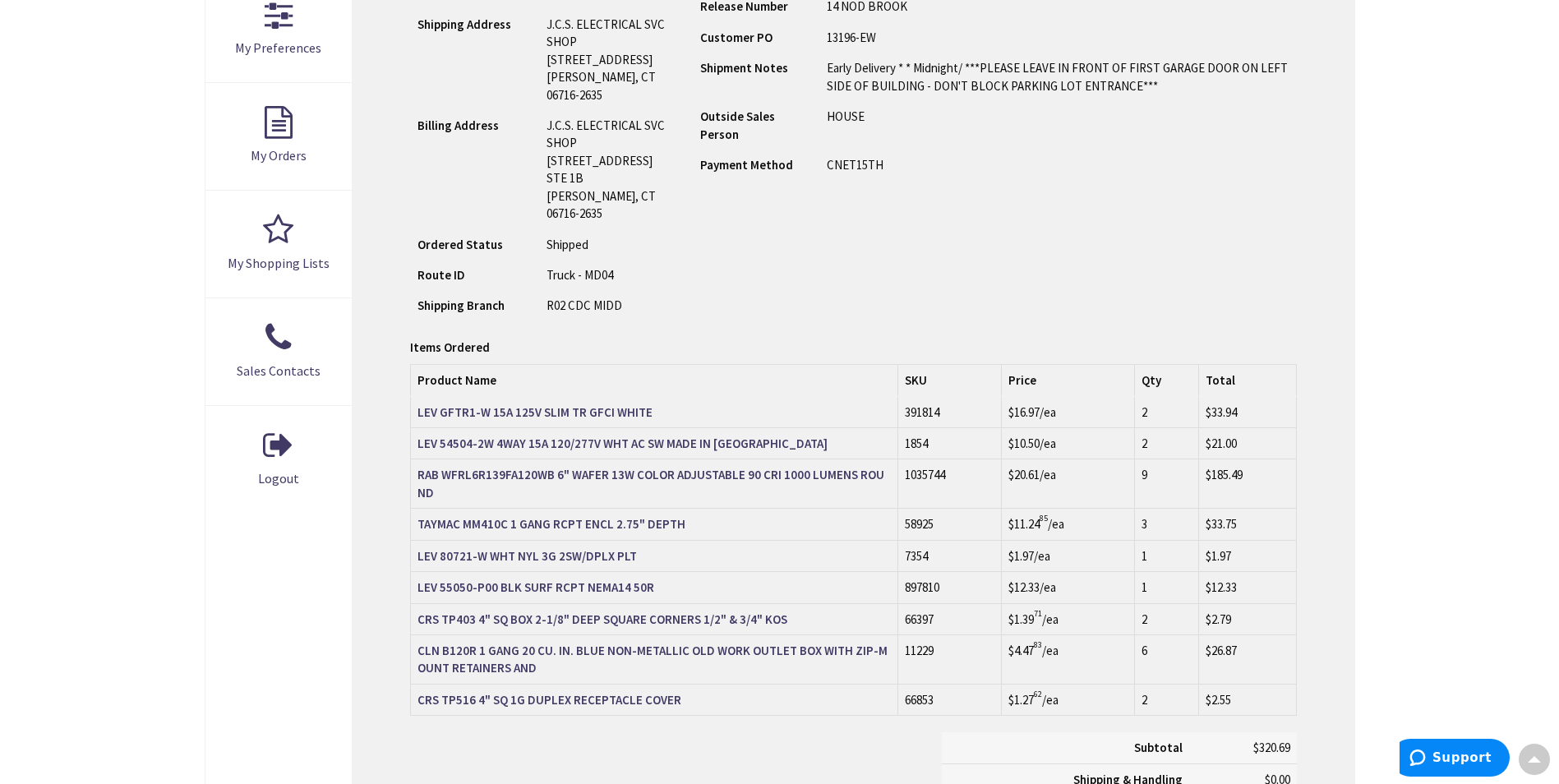
scroll to position [298, 0]
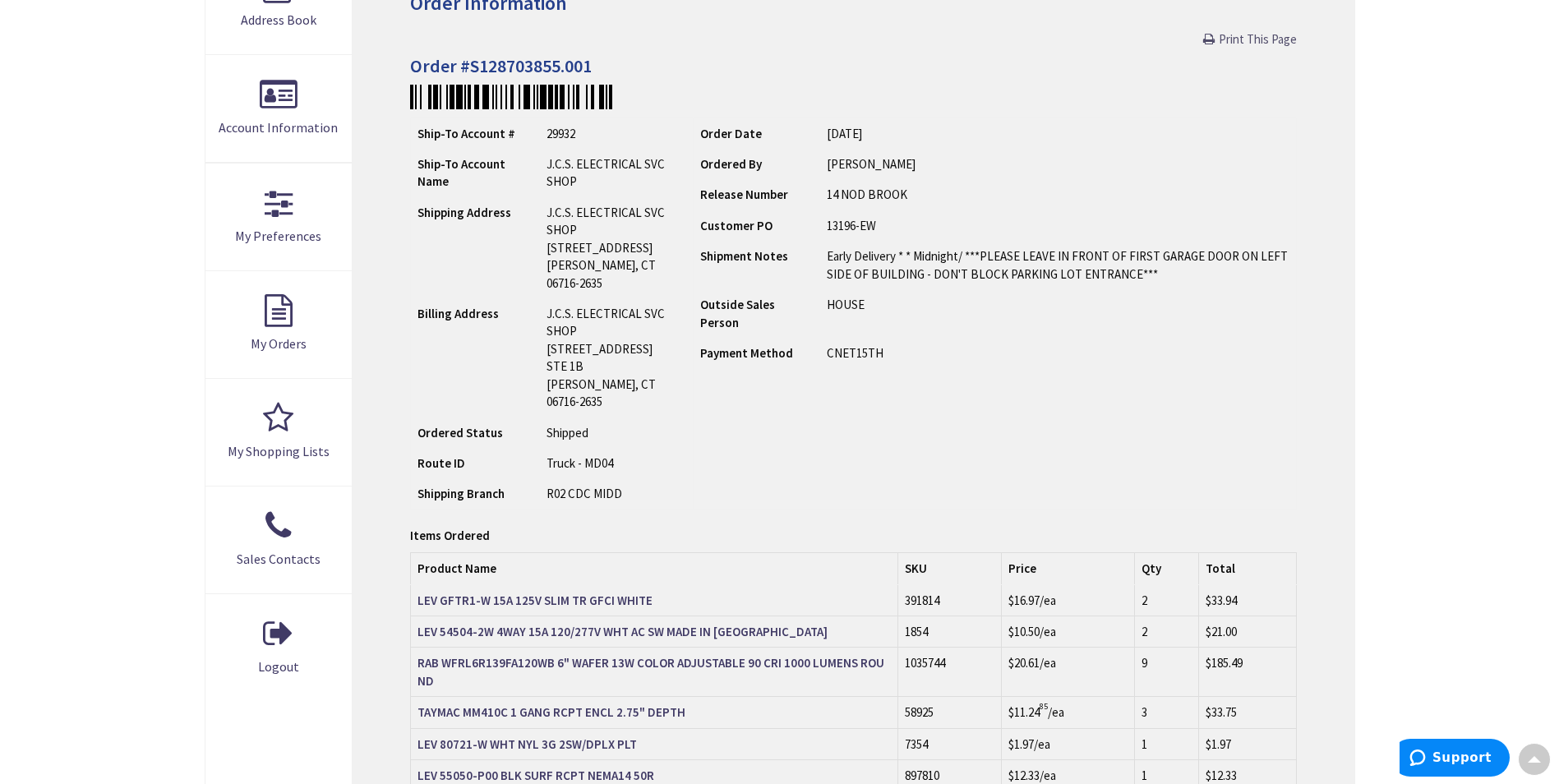
click at [1228, 44] on span "Print This Page" at bounding box center [1257, 38] width 78 height 15
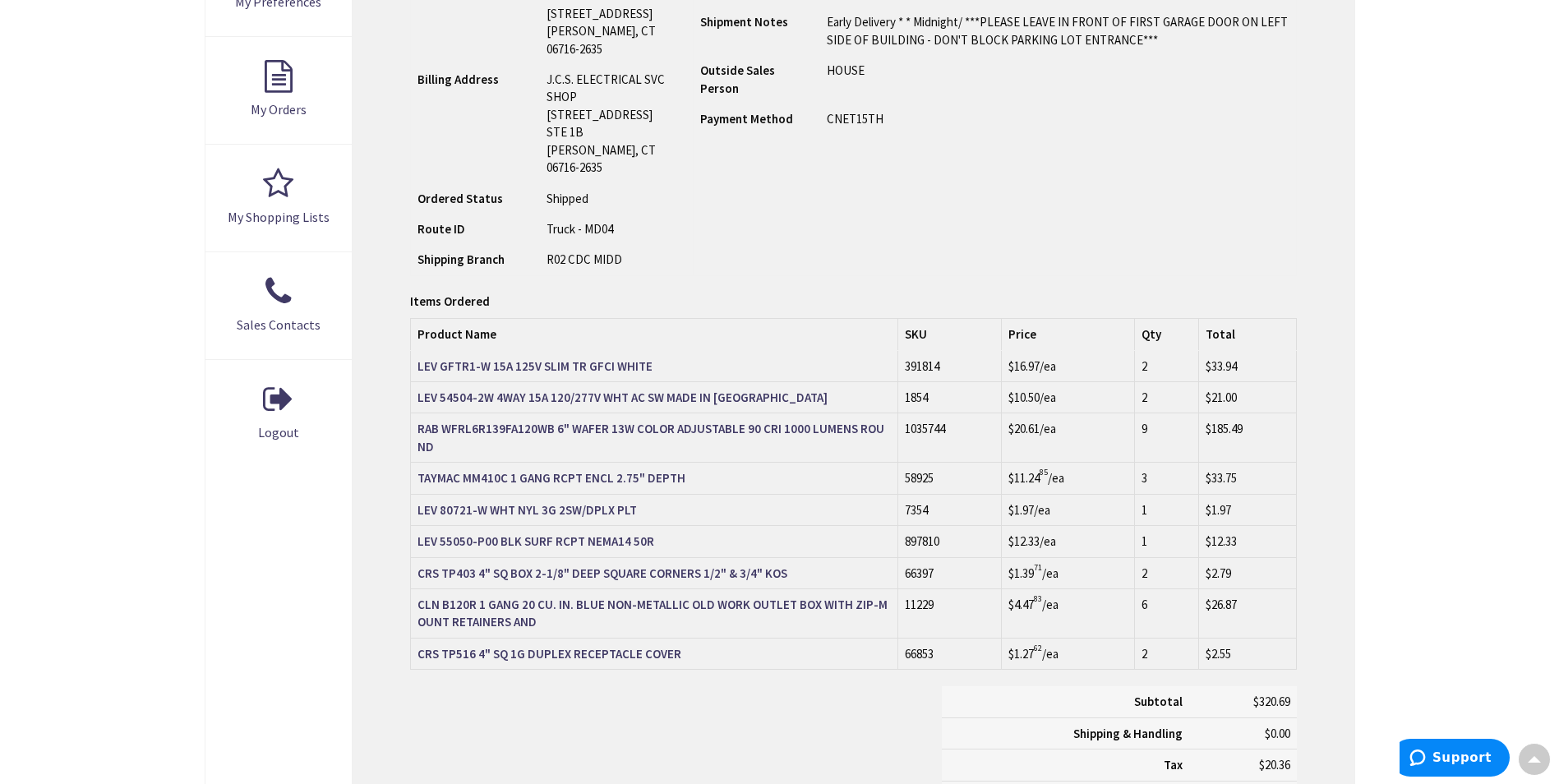
scroll to position [545, 0]
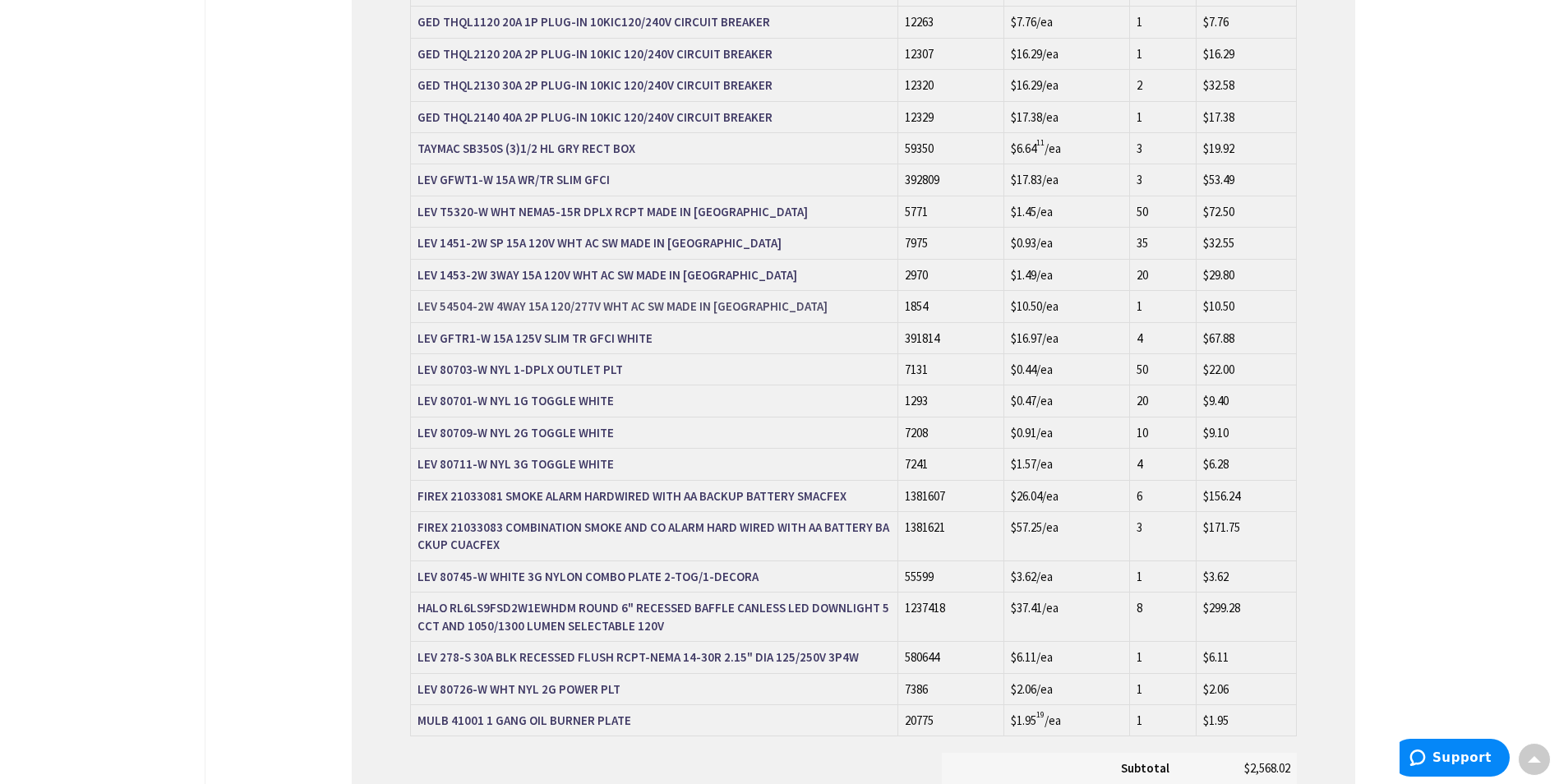
click at [495, 298] on strong "LEV 54504-2W 4WAY 15A 120/277V WHT AC SW MADE IN [GEOGRAPHIC_DATA]" at bounding box center [622, 305] width 410 height 15
click at [517, 649] on strong "LEV 278-S 30A BLK RECESSED FLUSH RCPT-NEMA 14-30R 2.15" DIA 125/250V 3P4W" at bounding box center [638, 656] width 441 height 15
drag, startPoint x: 416, startPoint y: 606, endPoint x: 710, endPoint y: 608, distance: 294.0
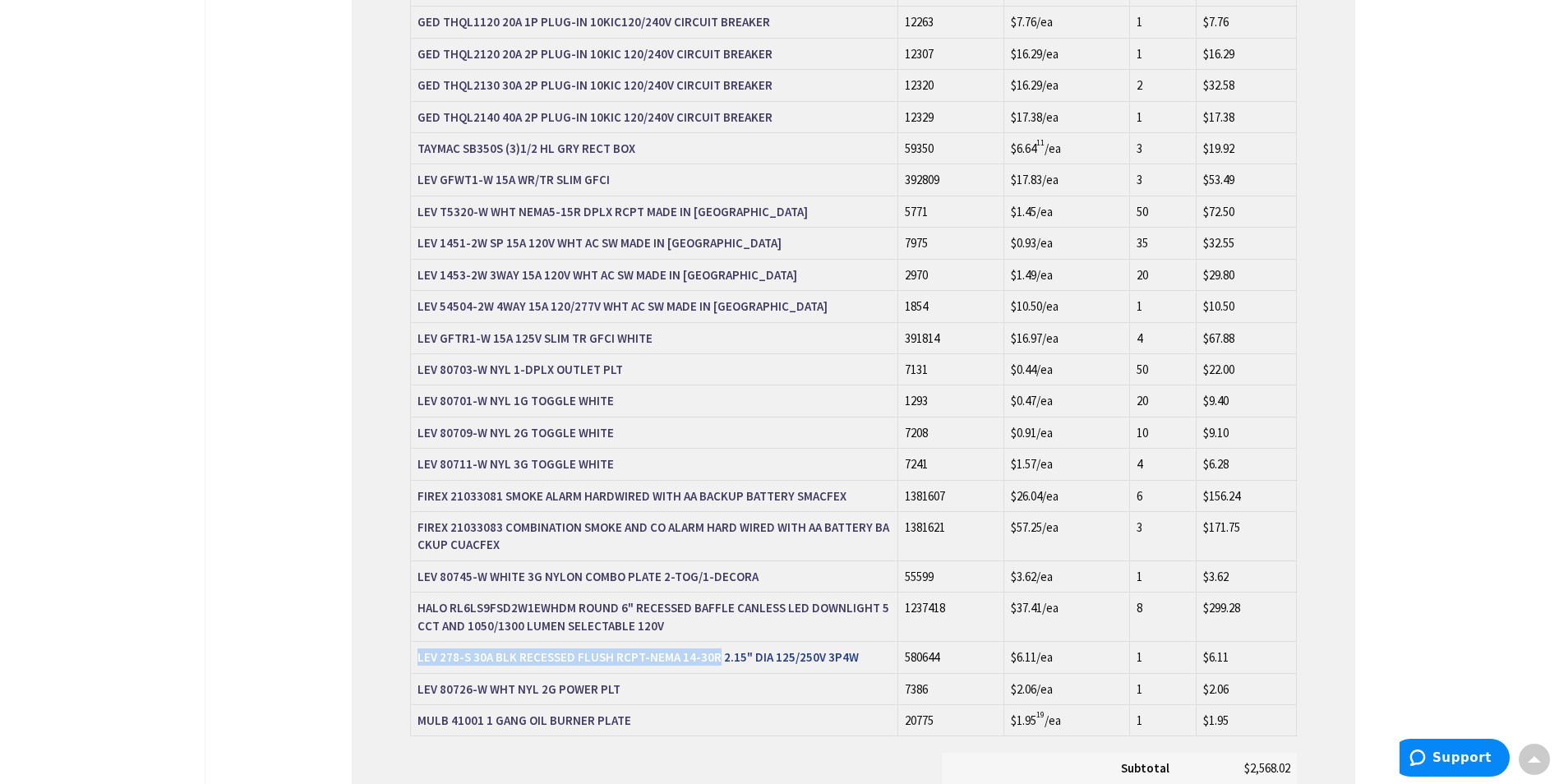
click at [710, 642] on td "LEV 278-S 30A BLK RECESSED FLUSH RCPT-NEMA 14-30R 2.15" DIA 125/250V 3P4W" at bounding box center [655, 657] width 487 height 31
copy strong "LEV 278-S 30A BLK RECESSED FLUSH RCPT-NEMA 14-30R"
click at [544, 673] on td "LEV 80726-W WHT NYL 2G POWER PLT" at bounding box center [655, 688] width 487 height 31
click at [544, 681] on strong "LEV 80726-W WHT NYL 2G POWER PLT" at bounding box center [518, 688] width 203 height 15
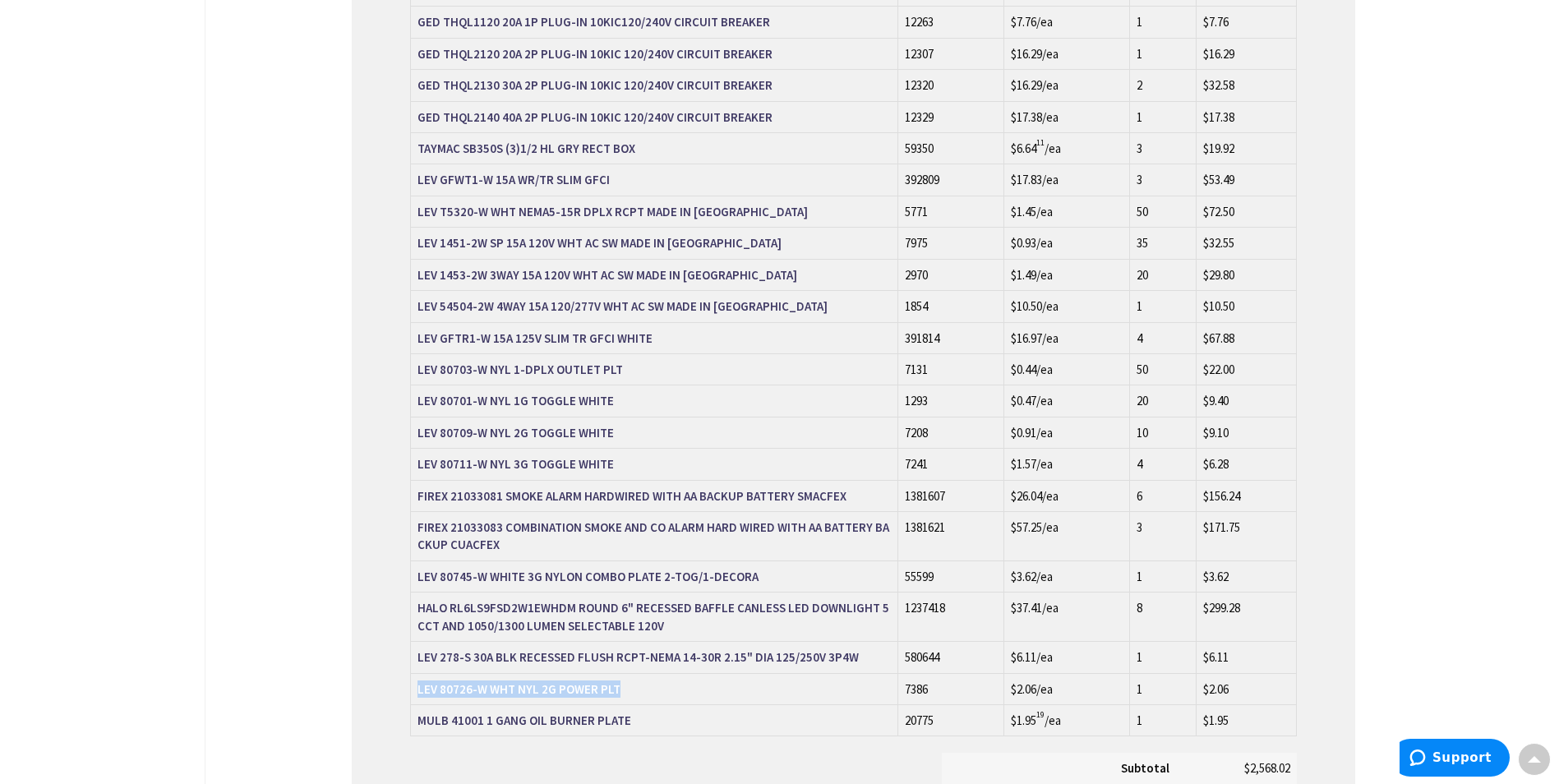
drag, startPoint x: 415, startPoint y: 631, endPoint x: 626, endPoint y: 630, distance: 211.0
click at [626, 673] on td "LEV 80726-W WHT NYL 2G POWER PLT" at bounding box center [655, 688] width 487 height 31
copy strong "LEV 80726-W WHT NYL 2G POWER PLT"
drag, startPoint x: 415, startPoint y: 442, endPoint x: 844, endPoint y: 439, distance: 429.0
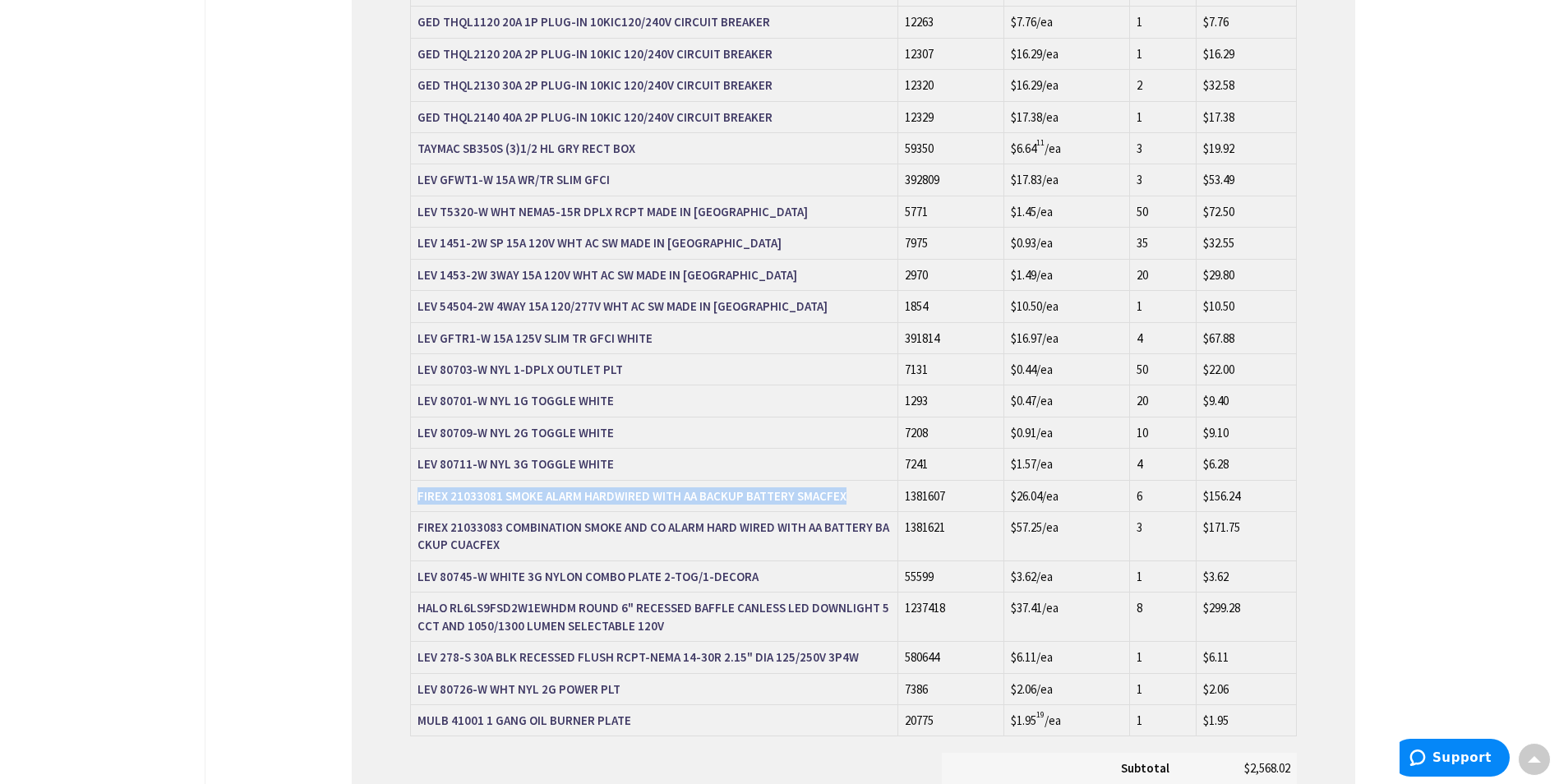
click at [844, 480] on td "FIREX 21033081 SMOKE ALARM HARDWIRED WITH AA BACKUP BATTERY SMACFEX" at bounding box center [655, 495] width 487 height 31
copy strong "FIREX 21033081 SMOKE ALARM HARDWIRED WITH AA BACKUP BATTERY SMACFEX"
drag, startPoint x: 413, startPoint y: 468, endPoint x: 510, endPoint y: 490, distance: 99.5
click at [510, 512] on td "FIREX 21033083 COMBINATION SMOKE AND CO ALARM HARD WIRED WITH AA BATTERY BACKUP…" at bounding box center [655, 536] width 487 height 49
copy strong "FIREX 21033083 COMBINATION SMOKE AND CO ALARM HARD WIRED WITH AA BATTERY BACKUP…"
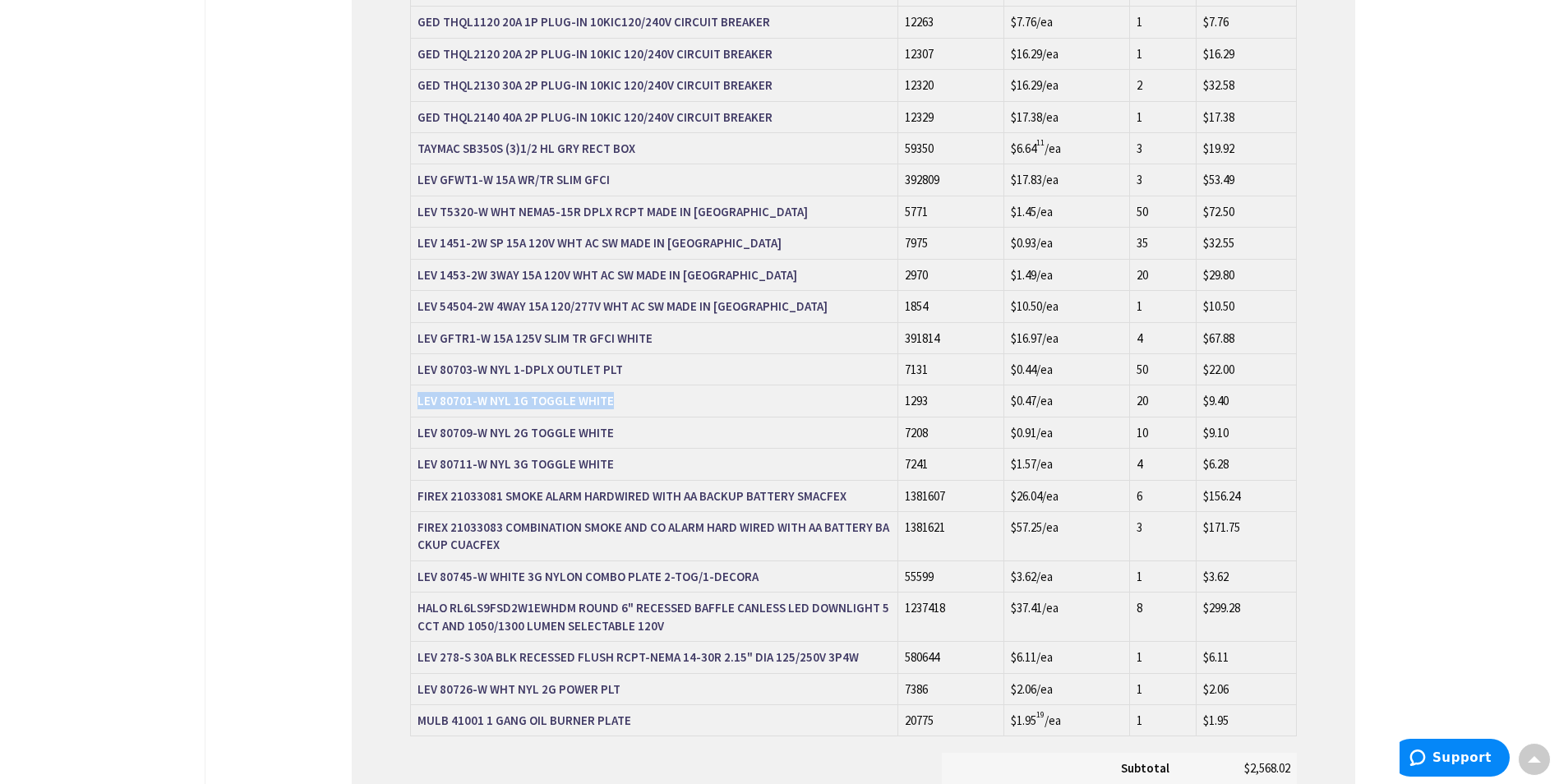
drag, startPoint x: 415, startPoint y: 342, endPoint x: 608, endPoint y: 357, distance: 193.6
click at [608, 385] on td "LEV 80701-W NYL 1G TOGGLE WHITE" at bounding box center [655, 400] width 487 height 31
copy strong "LEV 80701-W NYL 1G TOGGLE WHITE"
drag, startPoint x: 415, startPoint y: 377, endPoint x: 605, endPoint y: 387, distance: 190.3
click at [605, 416] on td "LEV 80709-W NYL 2G TOGGLE WHITE" at bounding box center [655, 431] width 487 height 31
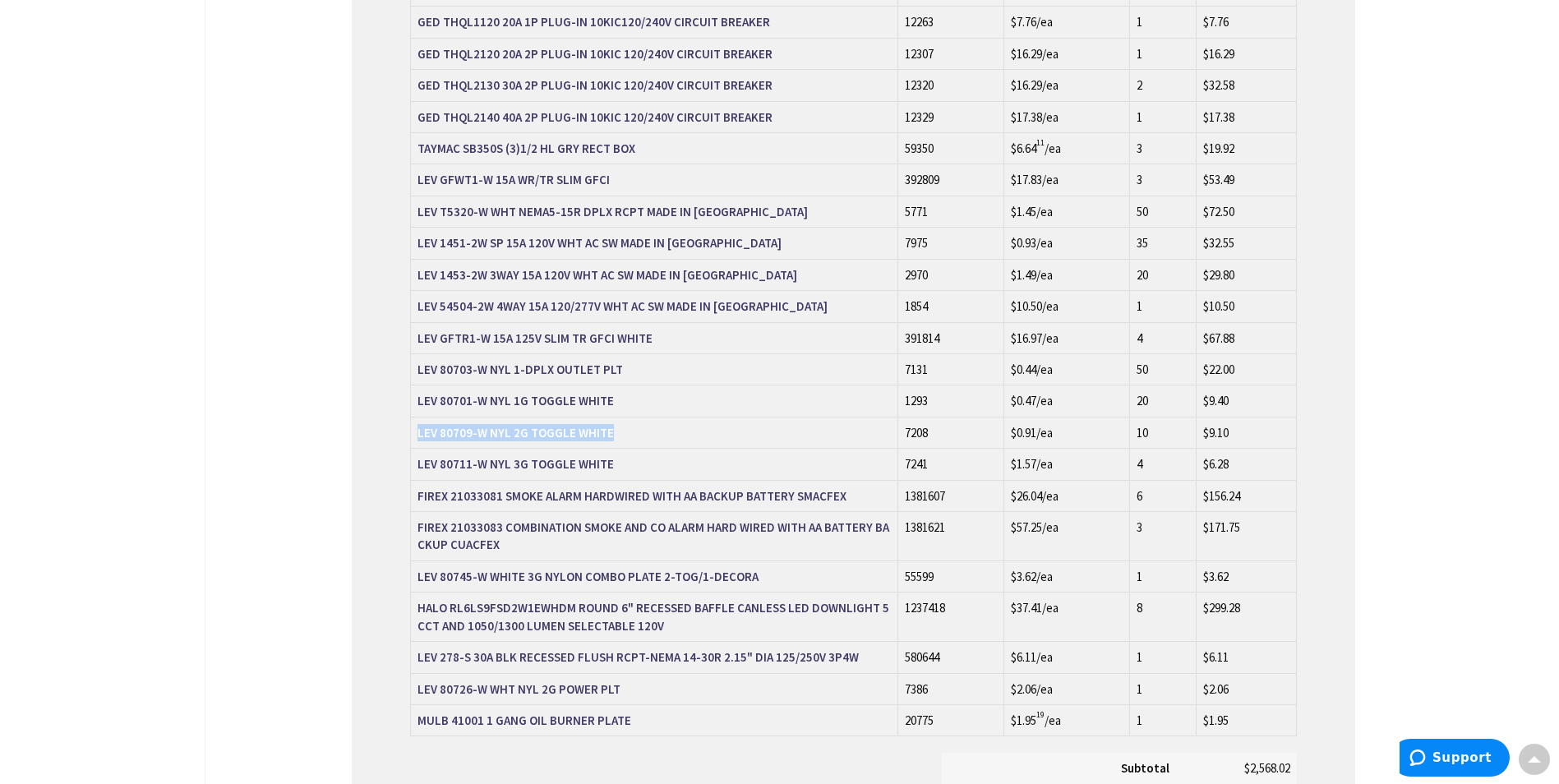
copy strong "LEV 80709-W NYL 2G TOGGLE WHITE"
drag, startPoint x: 411, startPoint y: 406, endPoint x: 617, endPoint y: 410, distance: 206.0
click at [617, 448] on td "LEV 80711-W NYL 3G TOGGLE WHITE" at bounding box center [655, 464] width 487 height 31
copy strong "LEV 80711-W NYL 3G TOGGLE WHITE"
drag, startPoint x: 415, startPoint y: 316, endPoint x: 616, endPoint y: 311, distance: 201.1
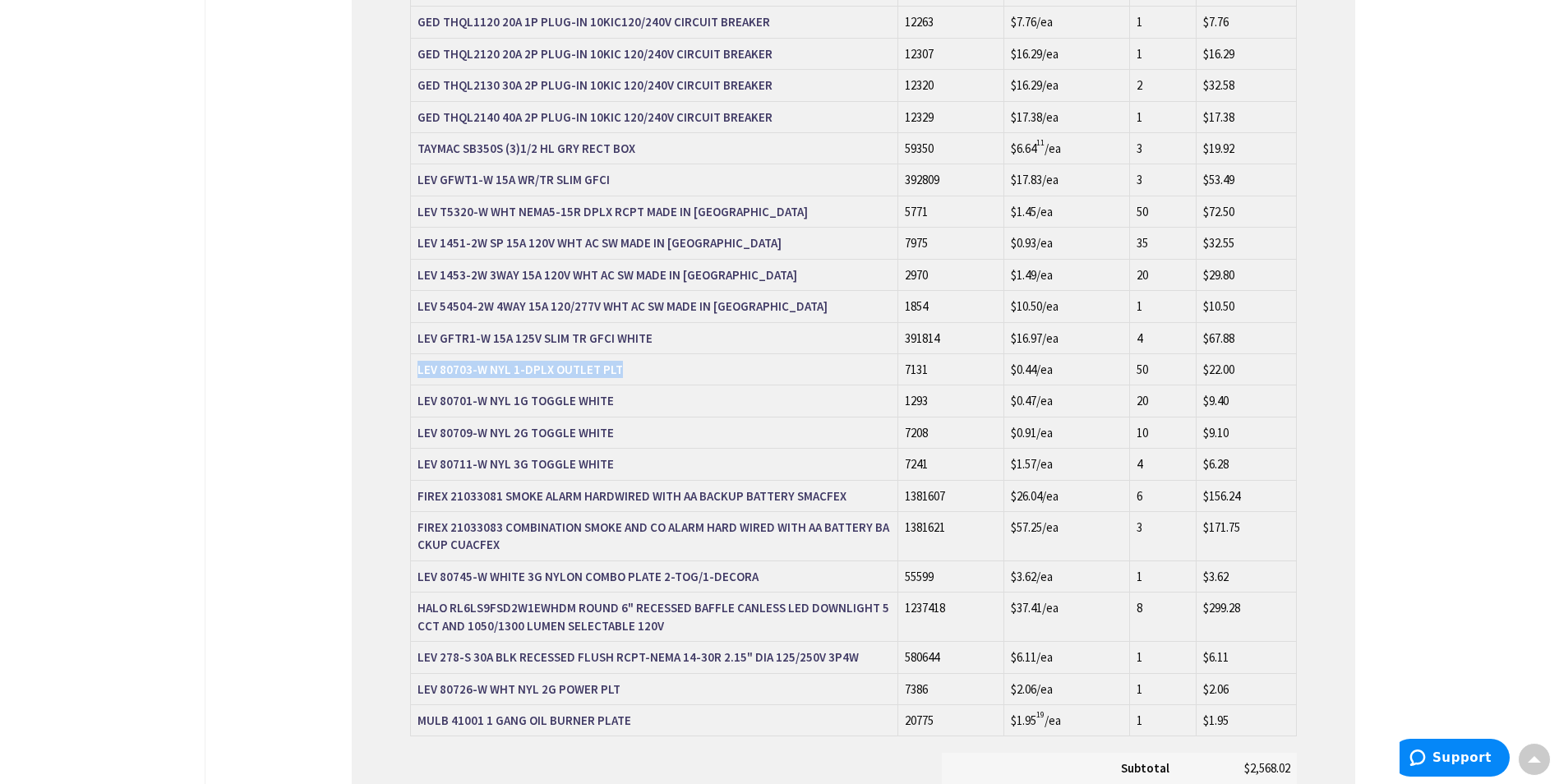
click at [616, 354] on td "LEV 80703-W NYL 1-DPLX OUTLET PLT" at bounding box center [655, 369] width 487 height 31
copy strong "LEV 80703-W NYL 1-DPLX OUTLET PLT"
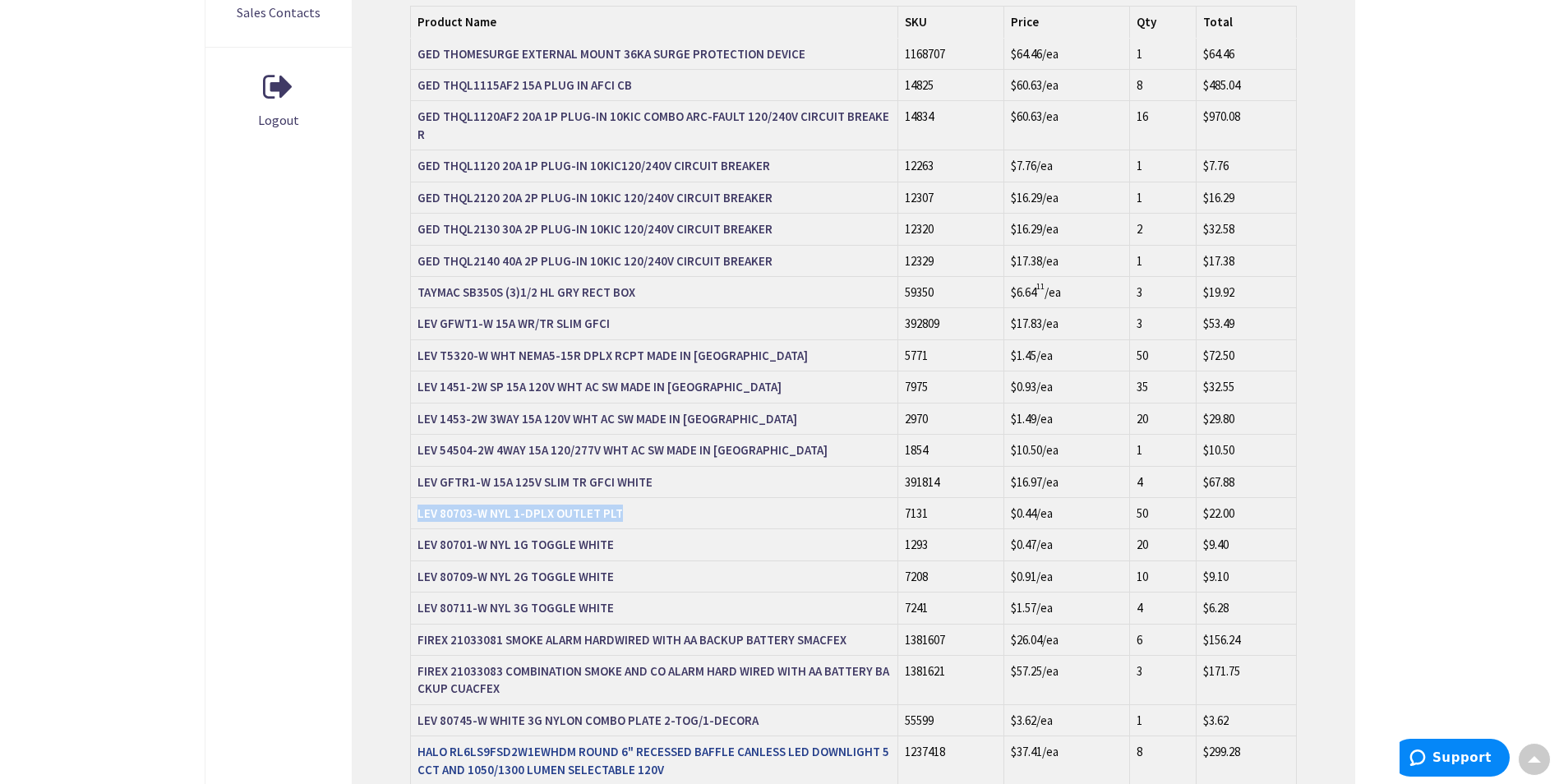
scroll to position [824, 0]
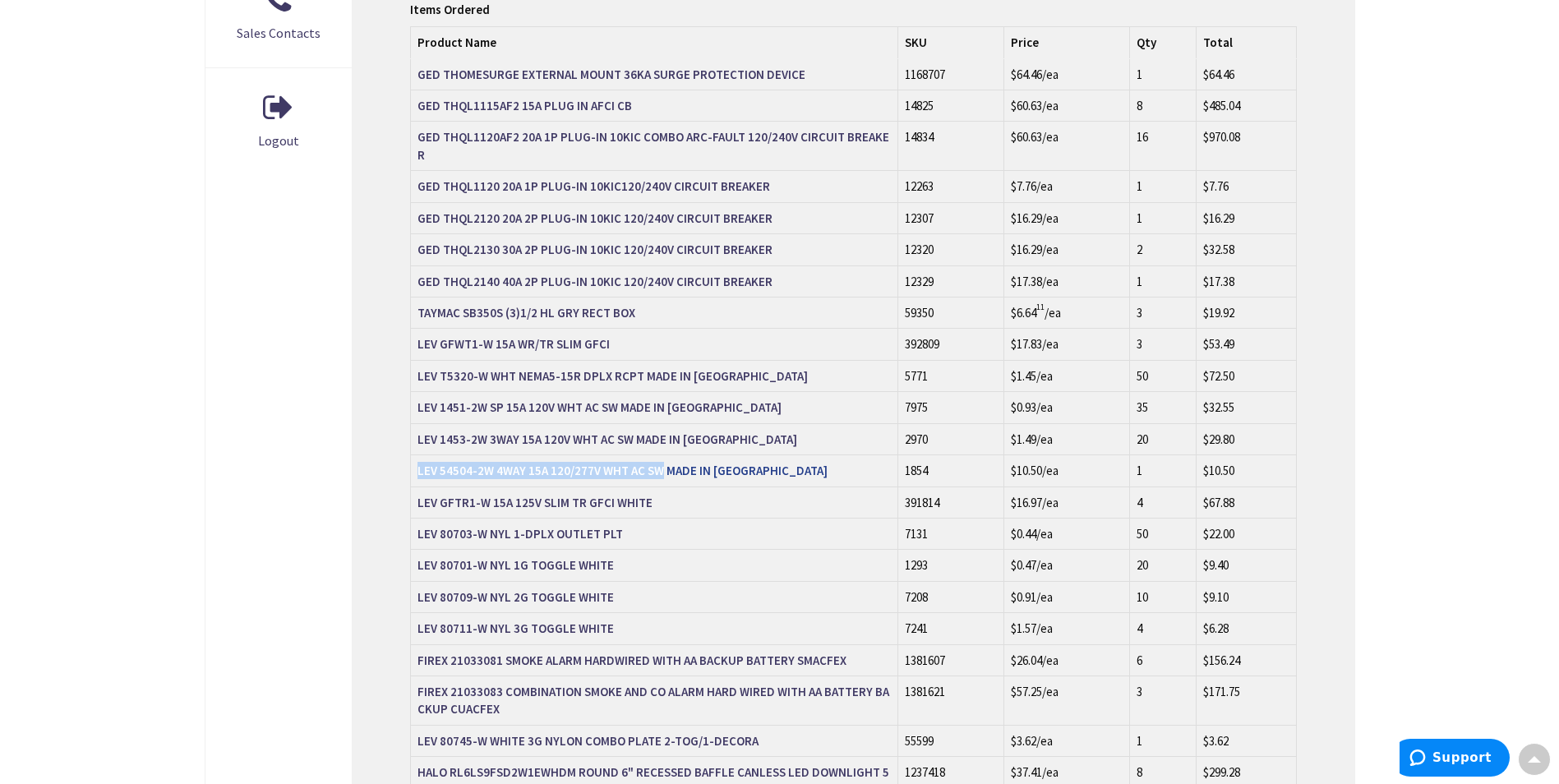
drag, startPoint x: 411, startPoint y: 418, endPoint x: 658, endPoint y: 414, distance: 247.0
click at [658, 456] on td "LEV 54504-2W 4WAY 15A 120/277V WHT AC SW MADE IN USA" at bounding box center [655, 471] width 487 height 31
copy strong "LEV 54504-2W 4WAY 15A 120/277V WHT AC SW"
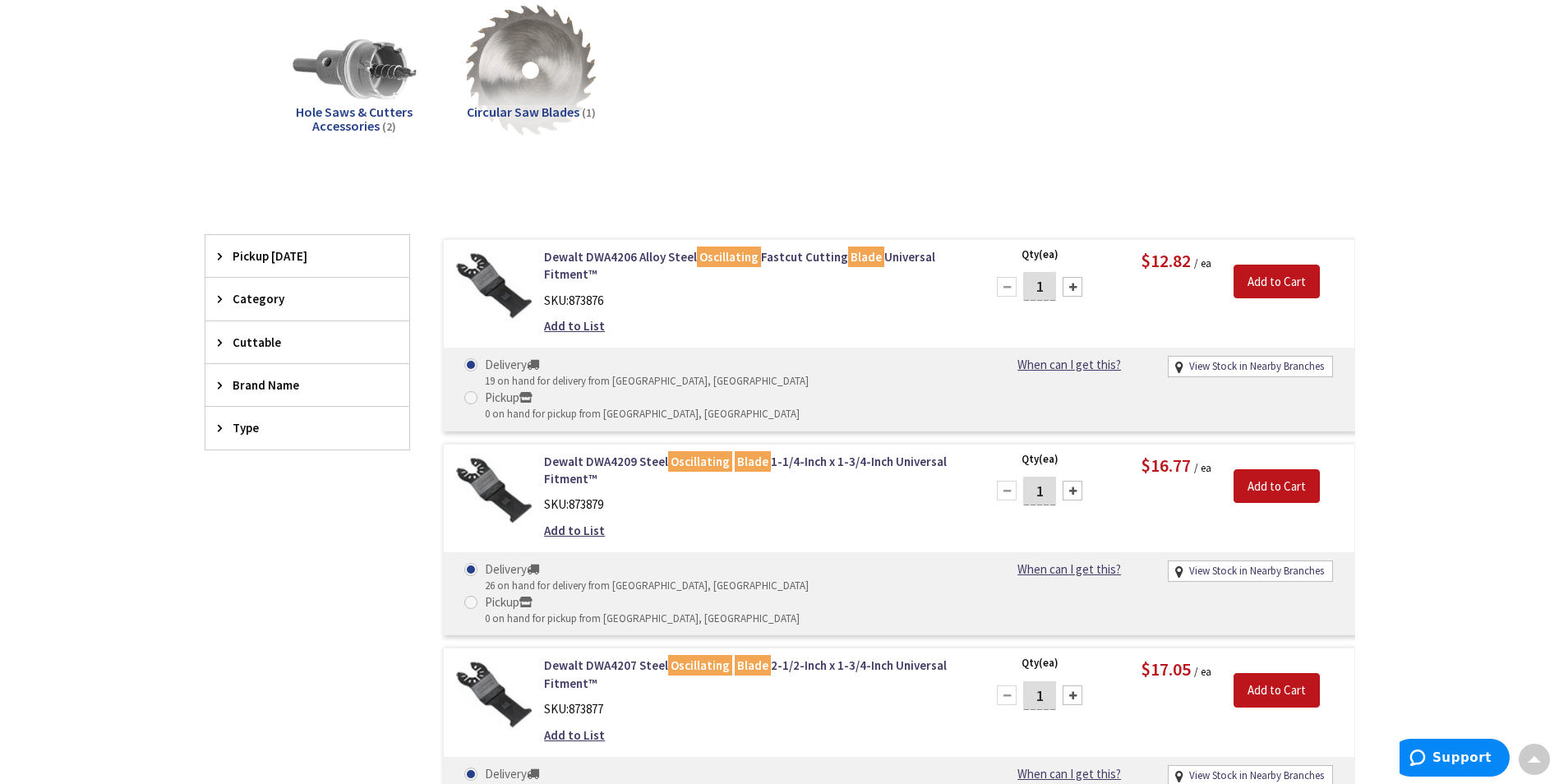
scroll to position [249, 0]
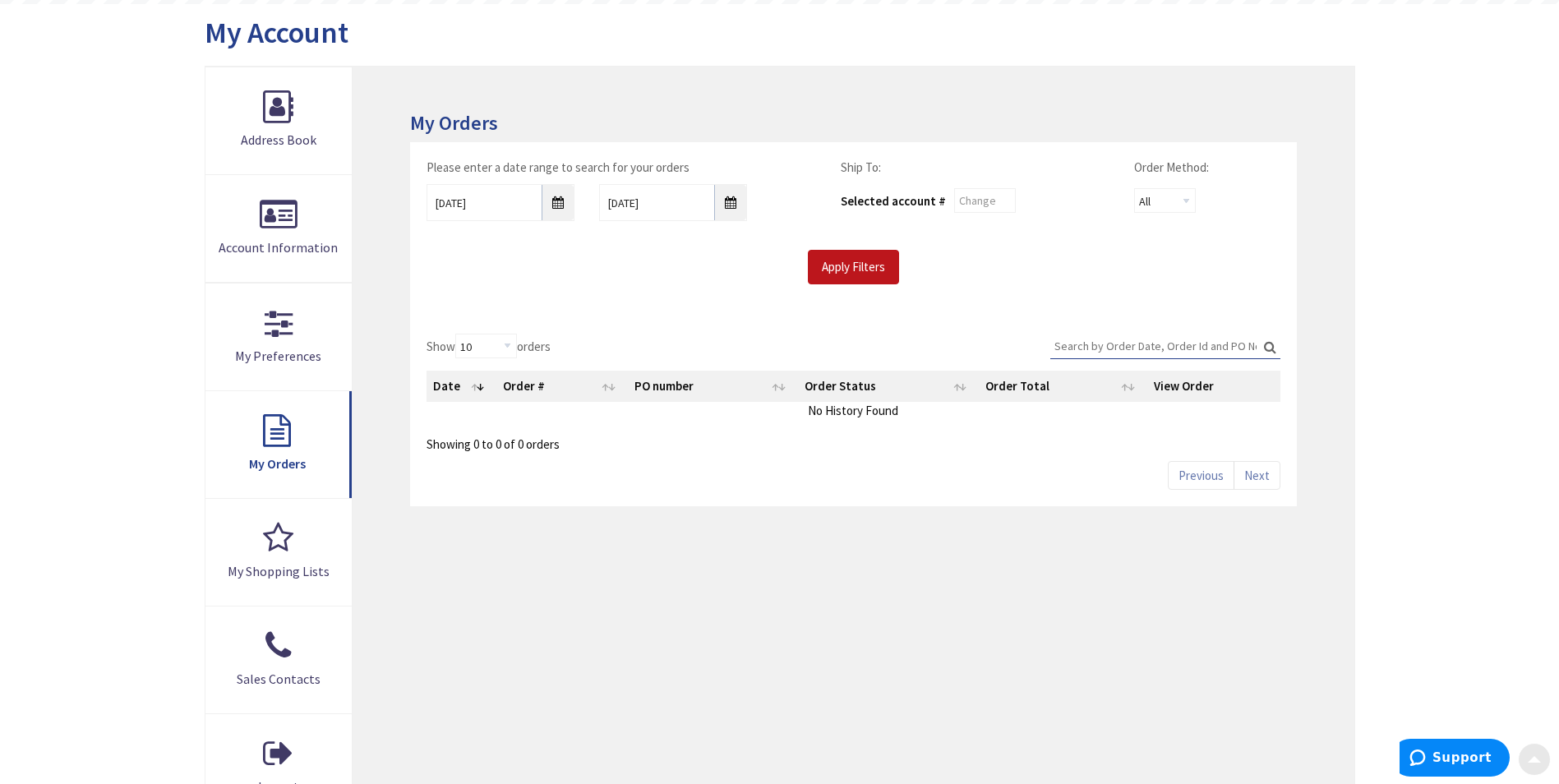
scroll to position [246, 0]
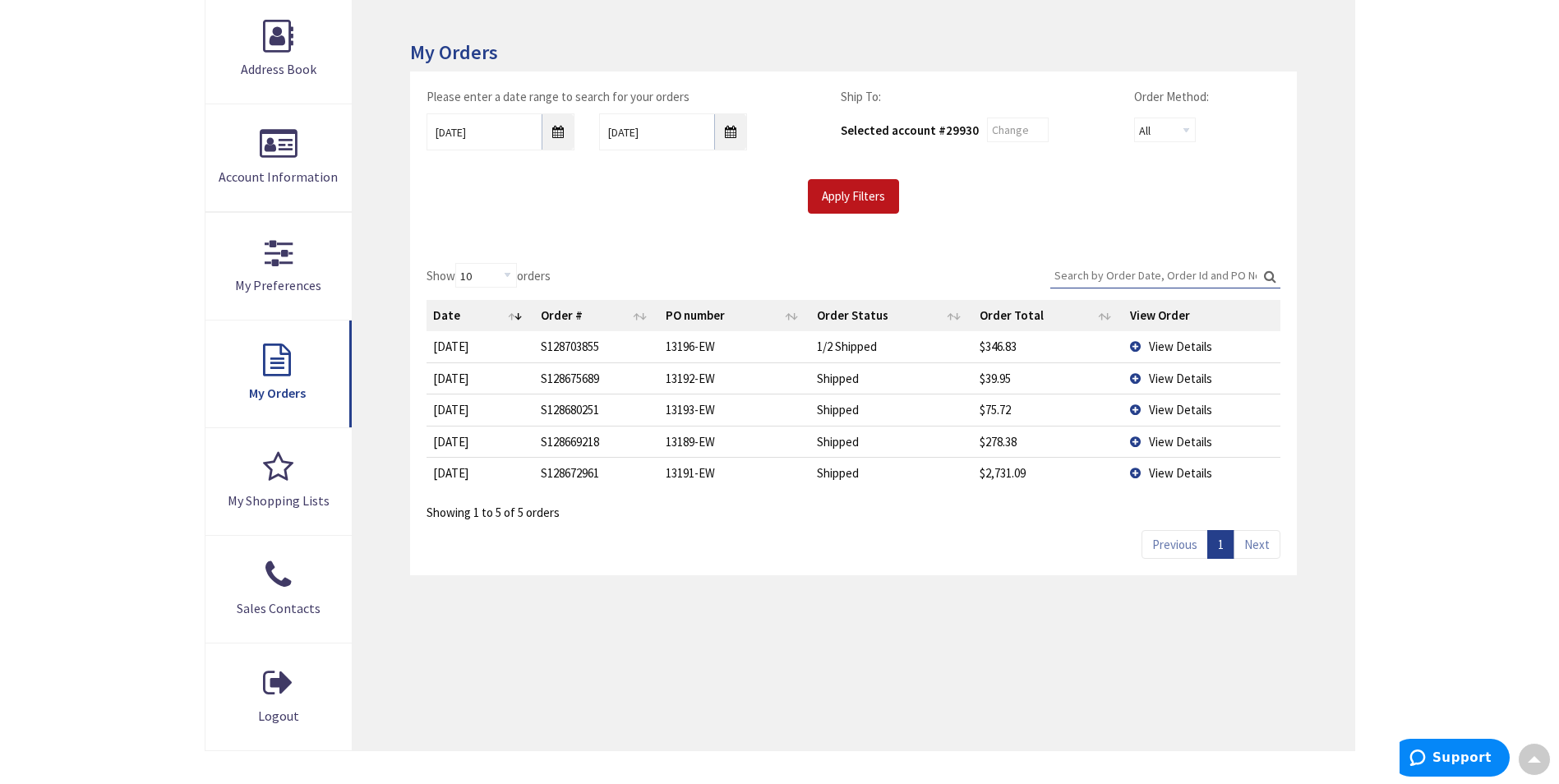
click at [1166, 405] on span "View Details" at bounding box center [1180, 409] width 64 height 15
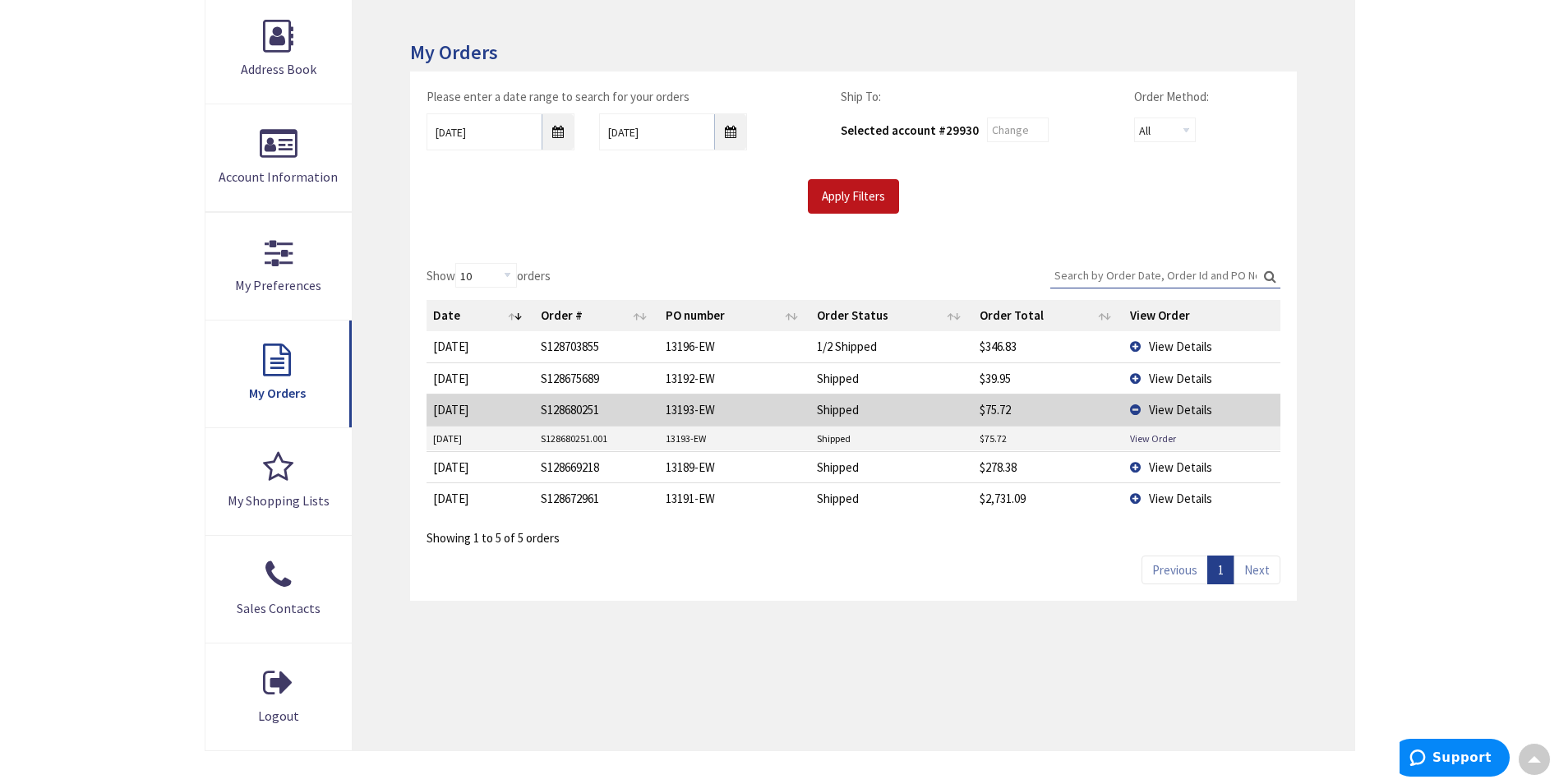
click at [1152, 427] on td "View Order" at bounding box center [1202, 439] width 156 height 25
click at [1145, 437] on link "View Order" at bounding box center [1152, 439] width 46 height 14
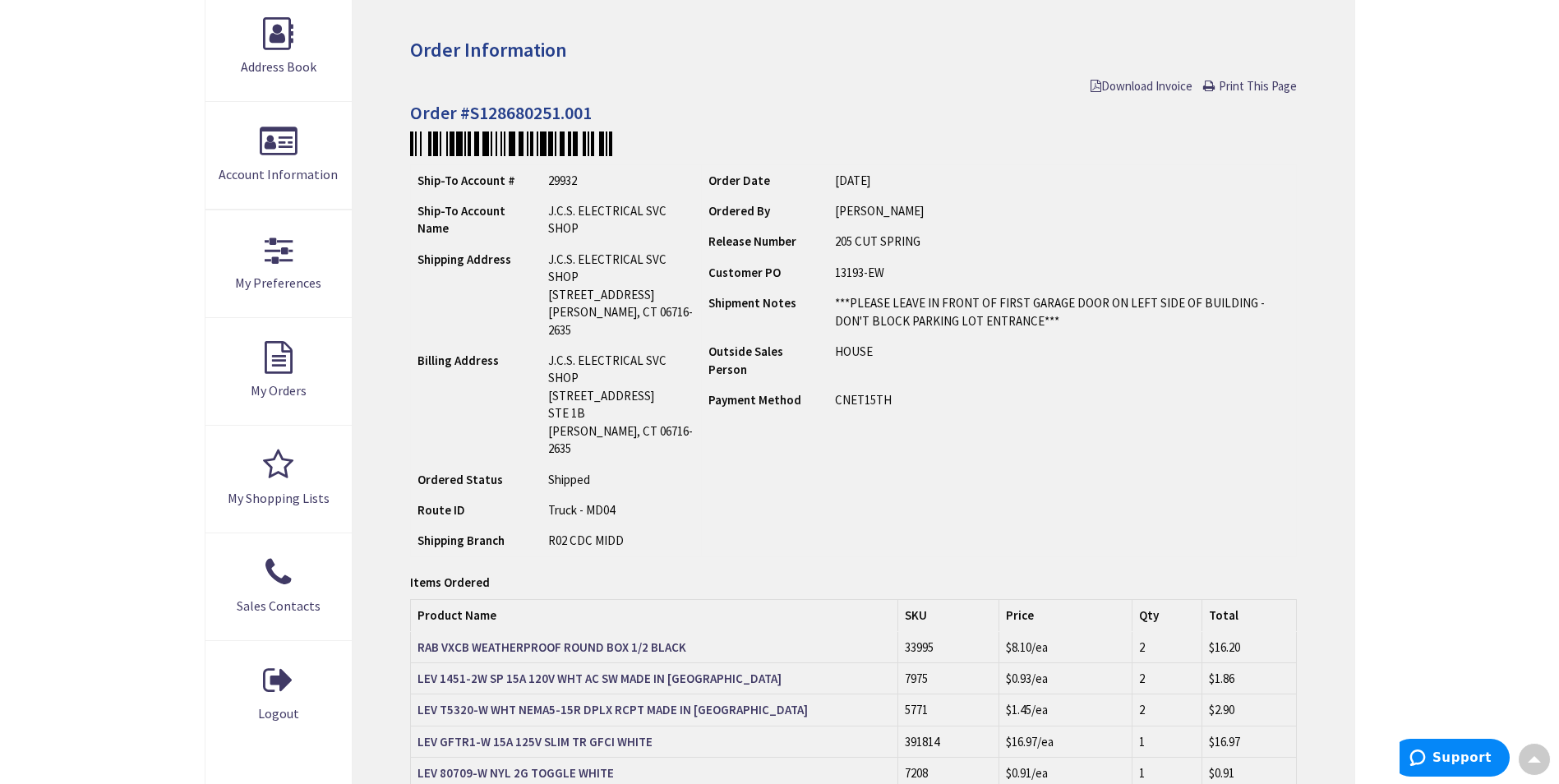
scroll to position [246, 0]
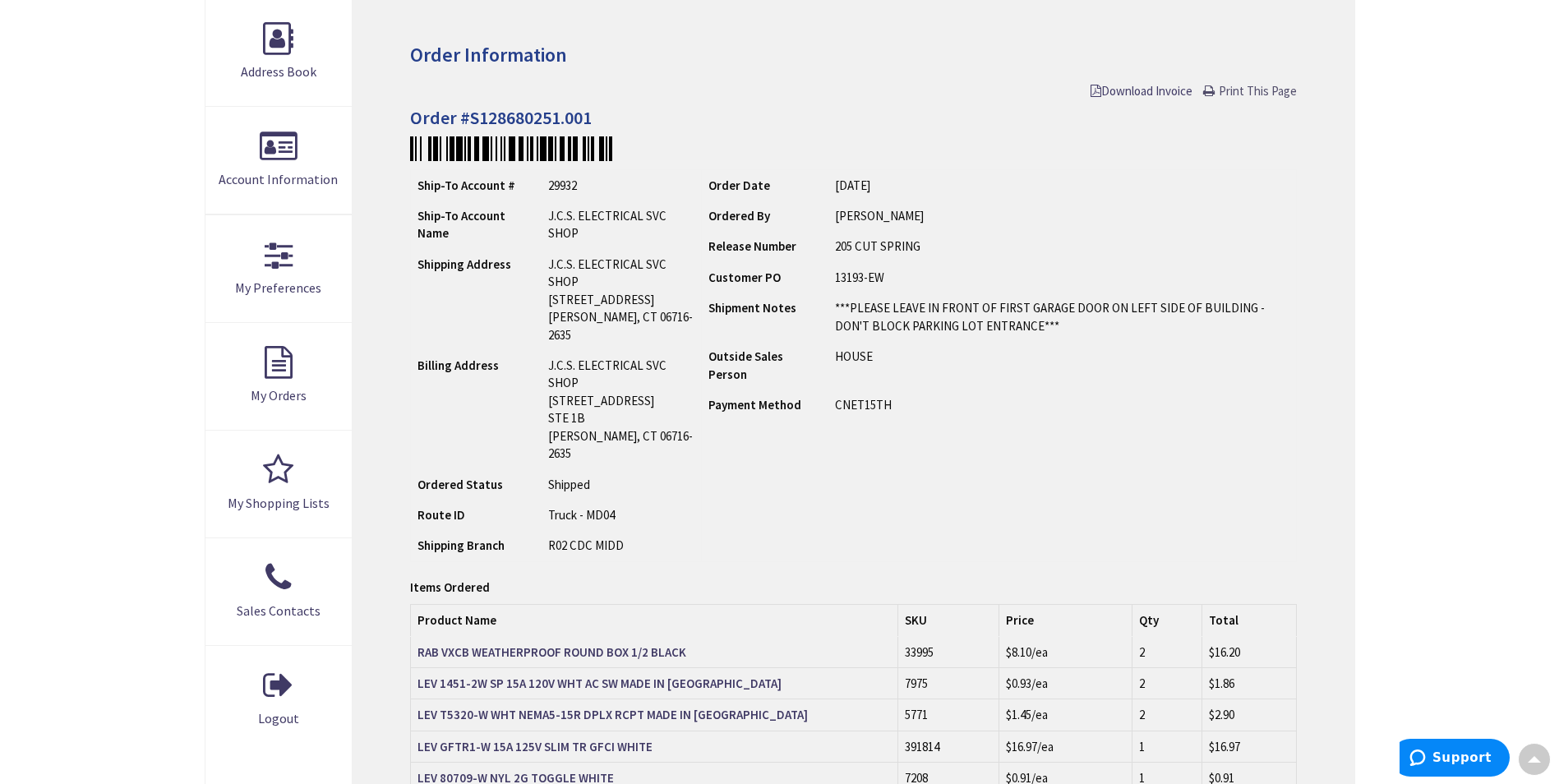
click at [1262, 86] on span "Print This Page" at bounding box center [1257, 90] width 78 height 15
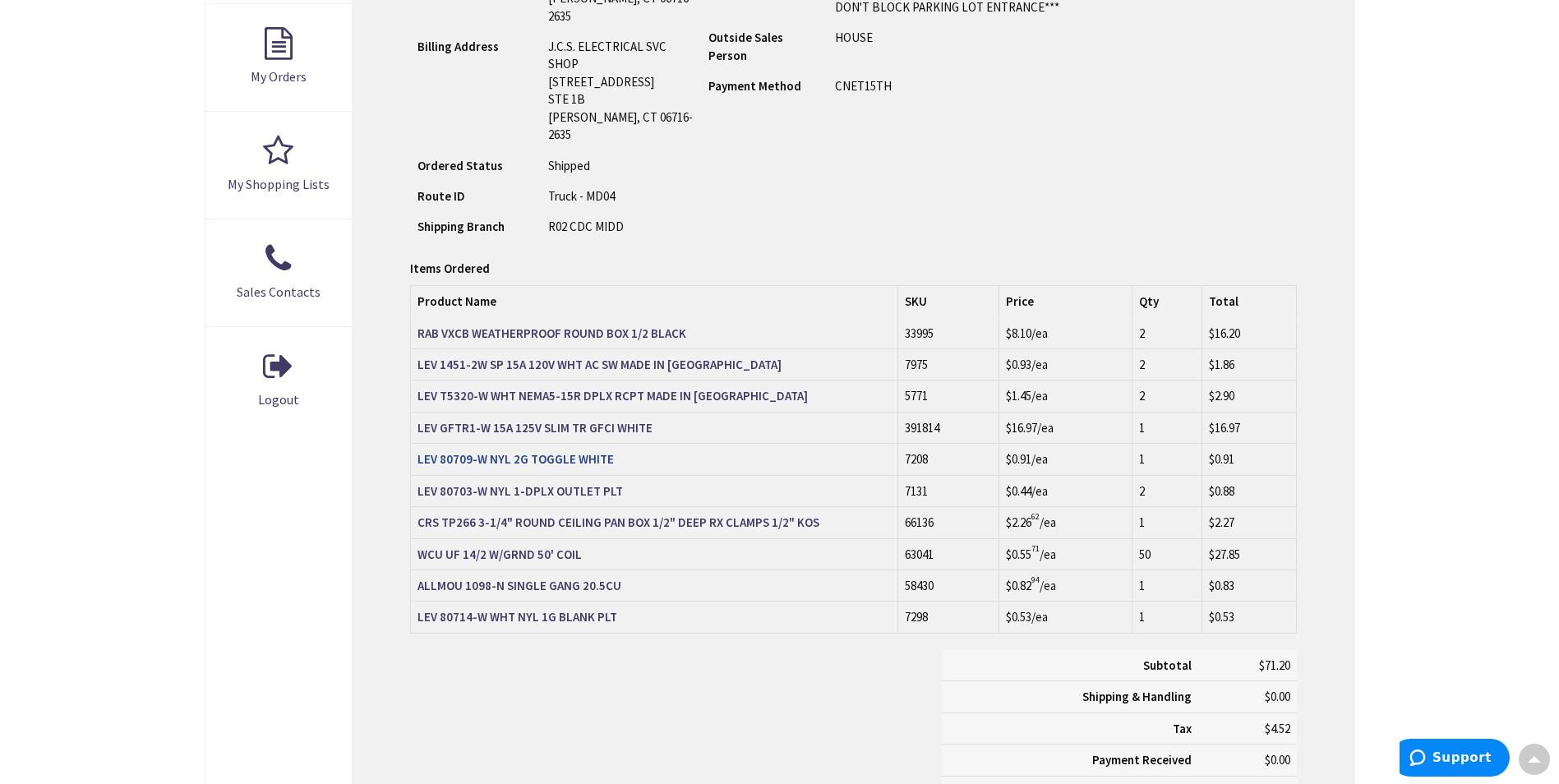
scroll to position [575, 0]
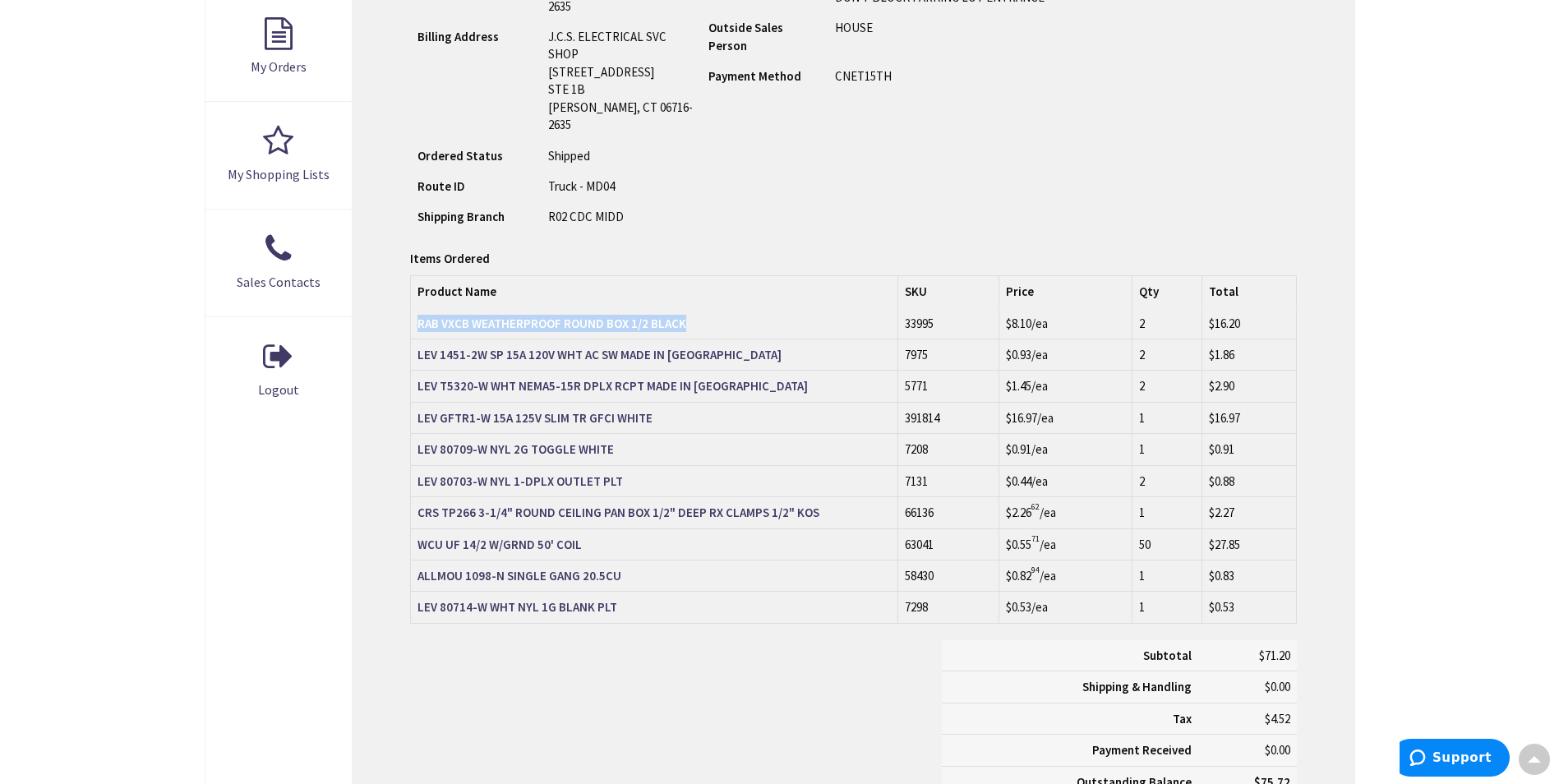
drag, startPoint x: 414, startPoint y: 285, endPoint x: 683, endPoint y: 281, distance: 269.0
click at [683, 308] on td "RAB VXCB WEATHERPROOF ROUND BOX 1/2 BLACK" at bounding box center [655, 323] width 487 height 31
copy strong "RAB VXCB WEATHERPROOF ROUND BOX 1/2 BLACK"
drag, startPoint x: 413, startPoint y: 316, endPoint x: 614, endPoint y: 317, distance: 201.0
click at [614, 339] on td "LEV 1451-2W SP 15A 120V WHT AC SW MADE IN USA" at bounding box center [655, 354] width 487 height 31
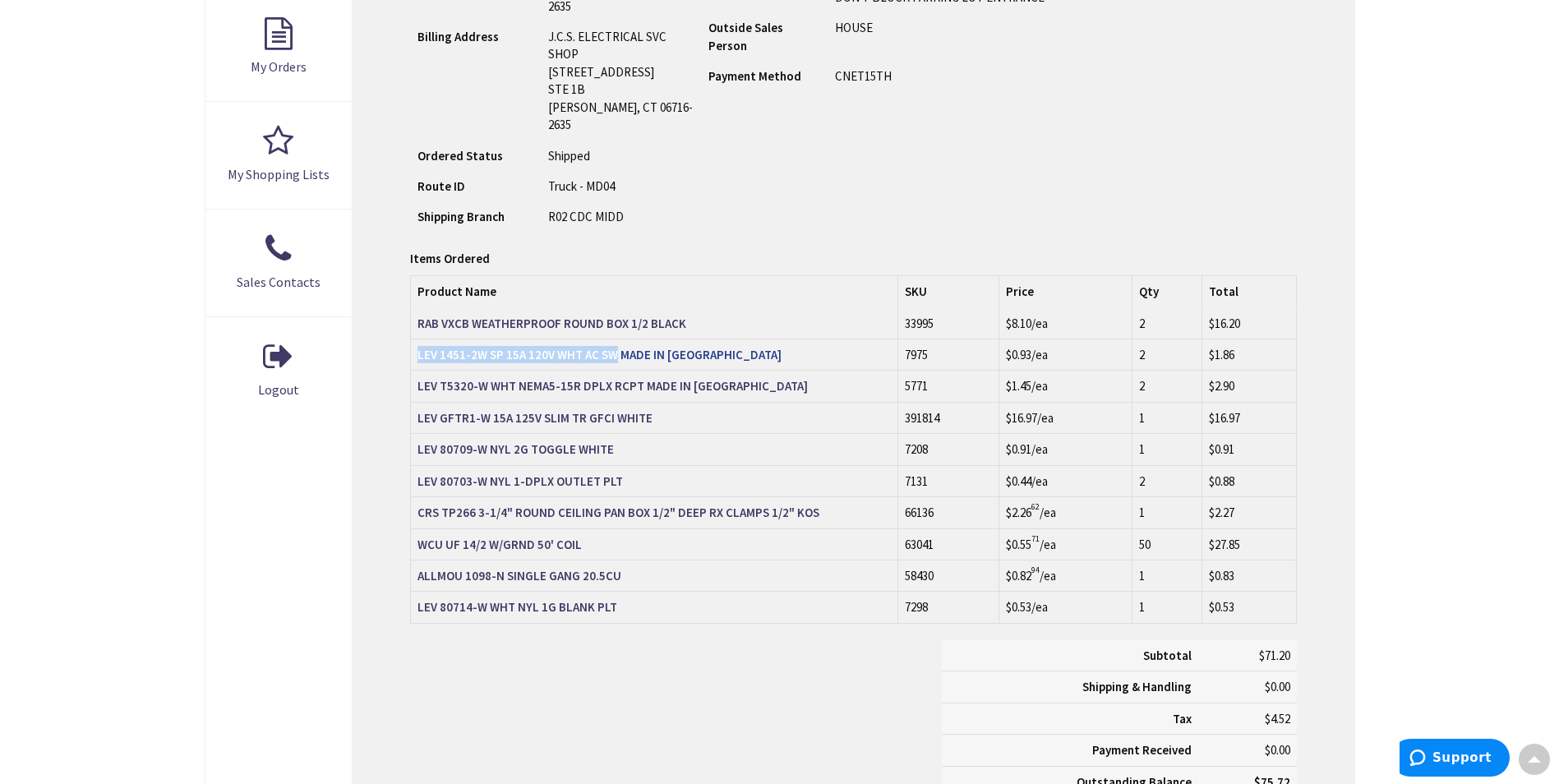
copy strong "LEV 1451-2W SP 15A 120V WHT AC SW"
drag, startPoint x: 416, startPoint y: 351, endPoint x: 636, endPoint y: 355, distance: 220.0
click at [636, 371] on td "LEV T5320-W WHT NEMA5-15R DPLX RCPT MADE IN USA" at bounding box center [655, 386] width 487 height 31
copy strong "LEV T5320-W WHT NEMA5-15R DPLX RCPT"
drag, startPoint x: 413, startPoint y: 381, endPoint x: 645, endPoint y: 385, distance: 232.0
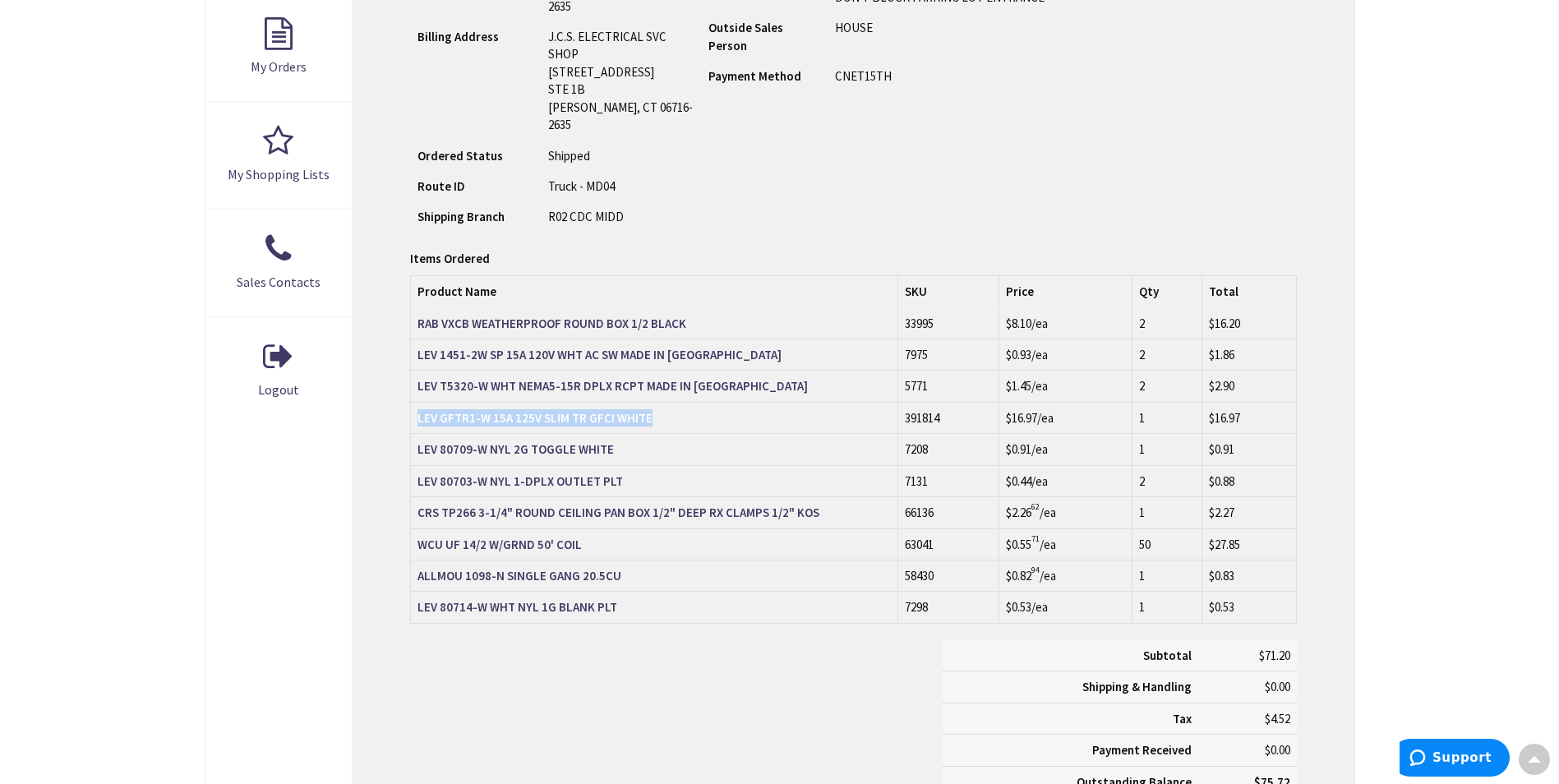
click at [645, 402] on td "LEV GFTR1-W 15A 125V SLIM TR GFCI WHITE" at bounding box center [655, 417] width 487 height 31
copy strong "LEV GFTR1-W 15A 125V SLIM TR GFCI WHITE"
drag, startPoint x: 415, startPoint y: 416, endPoint x: 605, endPoint y: 413, distance: 190.0
click at [605, 434] on td "LEV 80709-W NYL 2G TOGGLE WHITE" at bounding box center [655, 449] width 487 height 31
copy strong "LEV 80709-W NYL 2G TOGGLE WHITE"
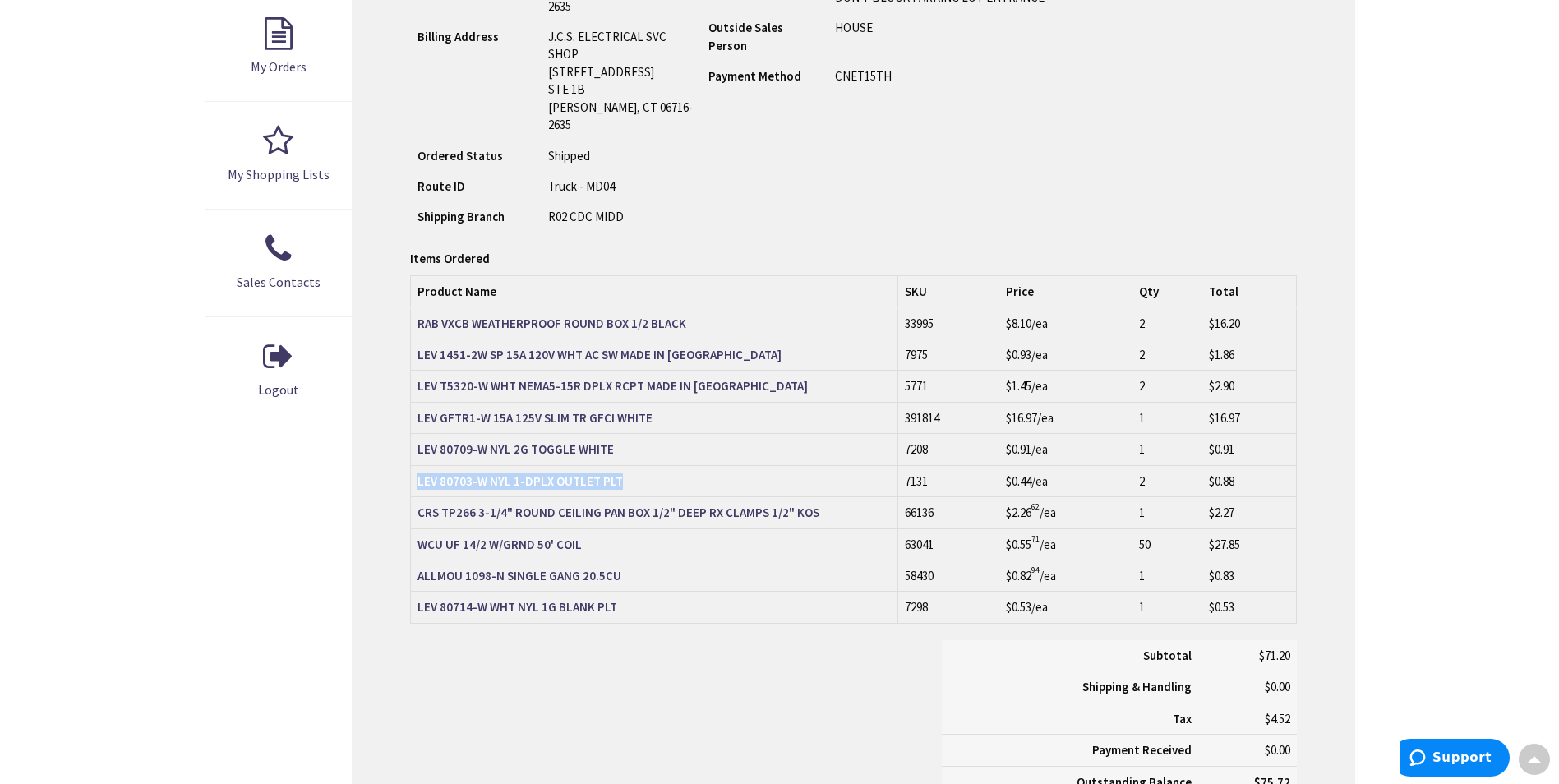
drag, startPoint x: 415, startPoint y: 446, endPoint x: 614, endPoint y: 439, distance: 199.1
click at [614, 465] on td "LEV 80703-W NYL 1-DPLX OUTLET PLT" at bounding box center [655, 481] width 487 height 31
copy strong "LEV 80703-W NYL 1-DPLX OUTLET PLT"
drag, startPoint x: 415, startPoint y: 473, endPoint x: 822, endPoint y: 479, distance: 407.0
click at [822, 497] on td "CRS TP266 3-1/4" ROUND CEILING PAN BOX 1/2" DEEP RX CLAMPS 1/2" KOS" at bounding box center [655, 512] width 487 height 31
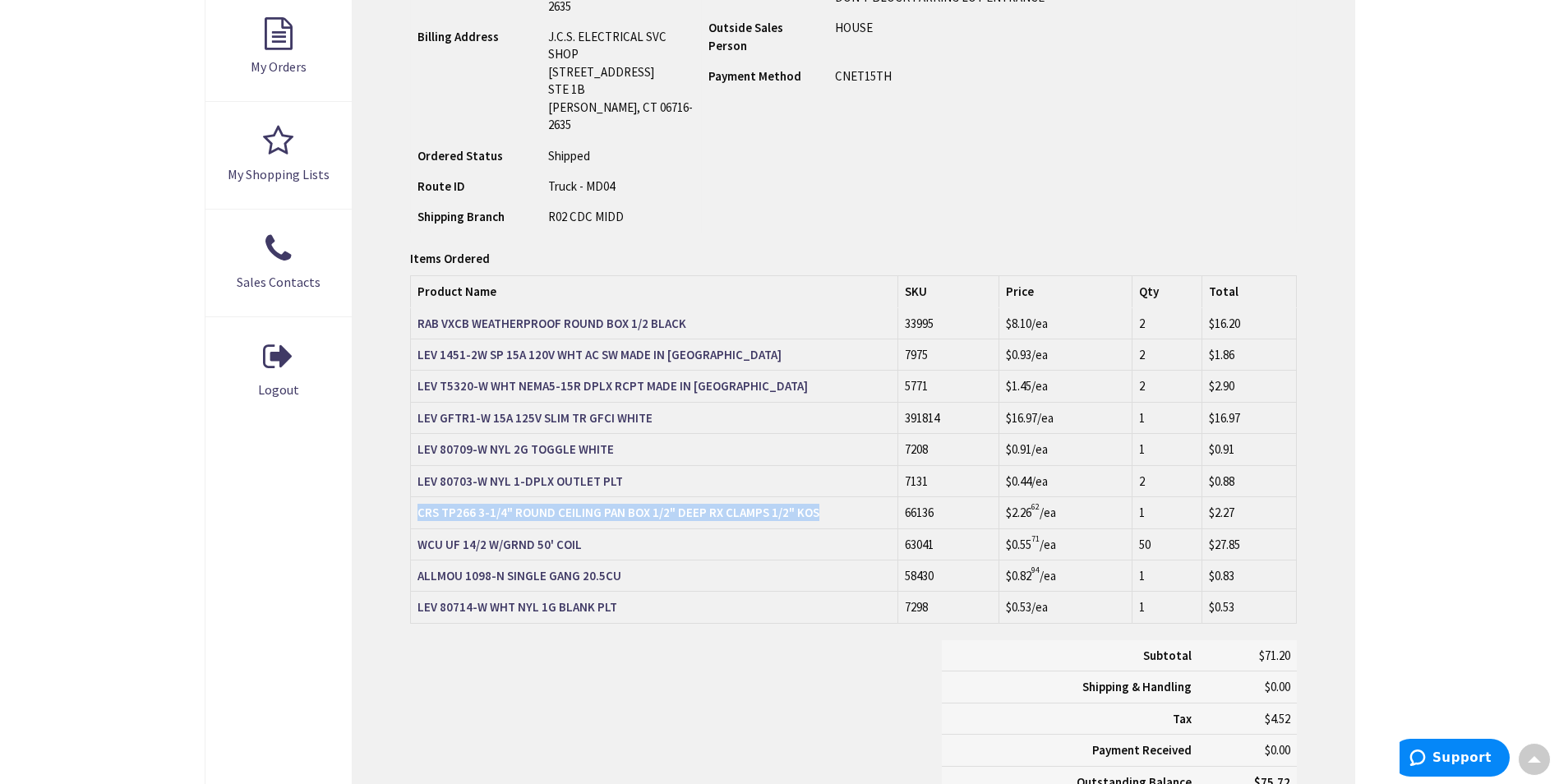
copy strong "CRS TP266 3-1/4" ROUND CEILING PAN BOX 1/2" DEEP RX CLAMPS 1/2" KOS"
drag, startPoint x: 411, startPoint y: 506, endPoint x: 535, endPoint y: 507, distance: 124.0
click at [535, 528] on td "WCU UF 14/2 W/GRND 50' COIL" at bounding box center [655, 543] width 487 height 31
copy strong "WCU UF 14/2 W/GRND"
drag, startPoint x: 414, startPoint y: 538, endPoint x: 614, endPoint y: 535, distance: 200.0
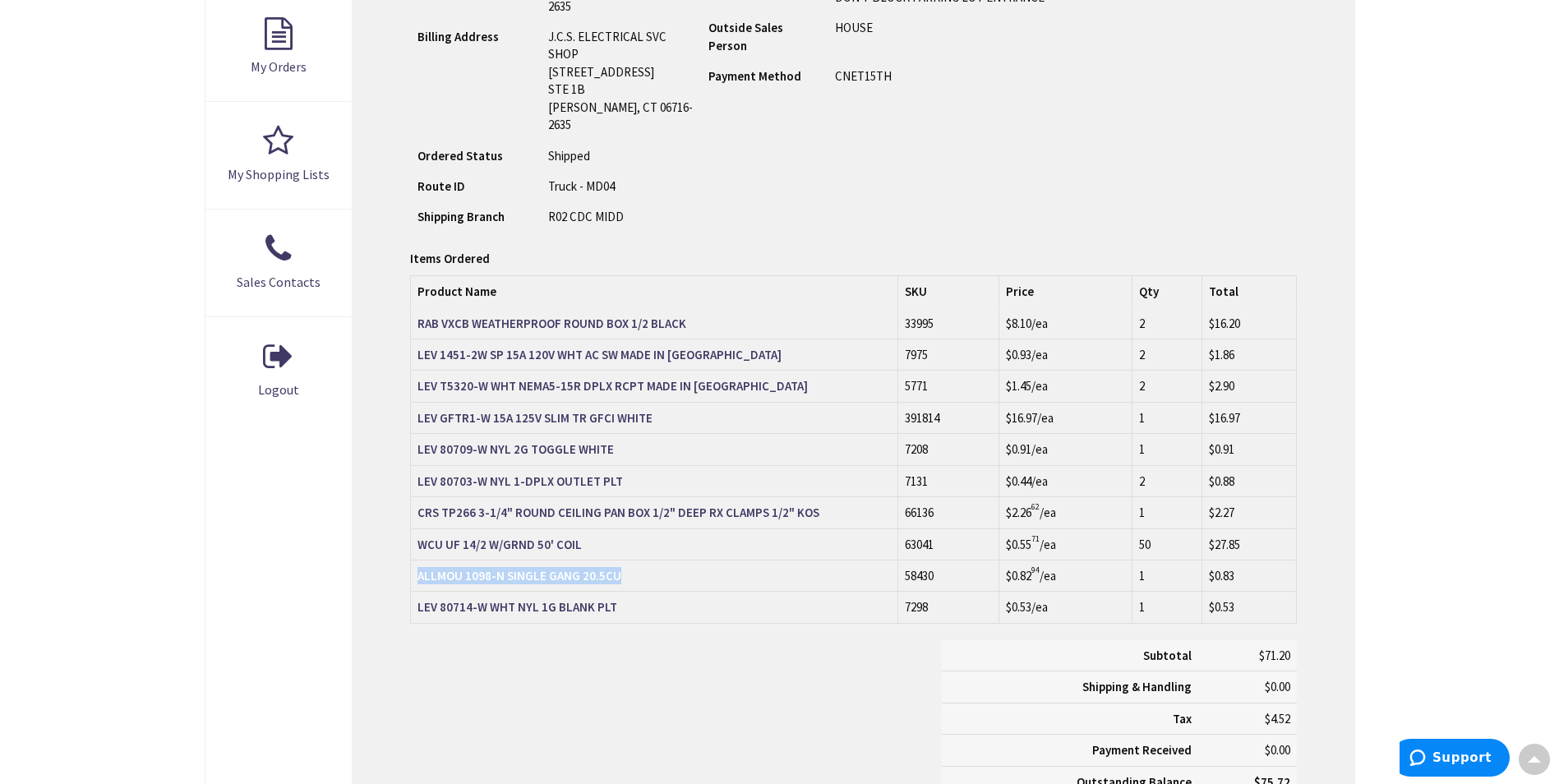
click at [614, 559] on td "ALLMOU 1098-N SINGLE GANG 20.5CU" at bounding box center [655, 575] width 487 height 31
copy strong "ALLMOU 1098-N SINGLE GANG 20.5CU"
drag, startPoint x: 415, startPoint y: 571, endPoint x: 610, endPoint y: 570, distance: 195.0
click at [610, 592] on td "LEV 80714-W WHT NYL 1G BLANK PLT" at bounding box center [655, 607] width 487 height 31
copy strong "LEV 80714-W WHT NYL 1G BLANK PLT"
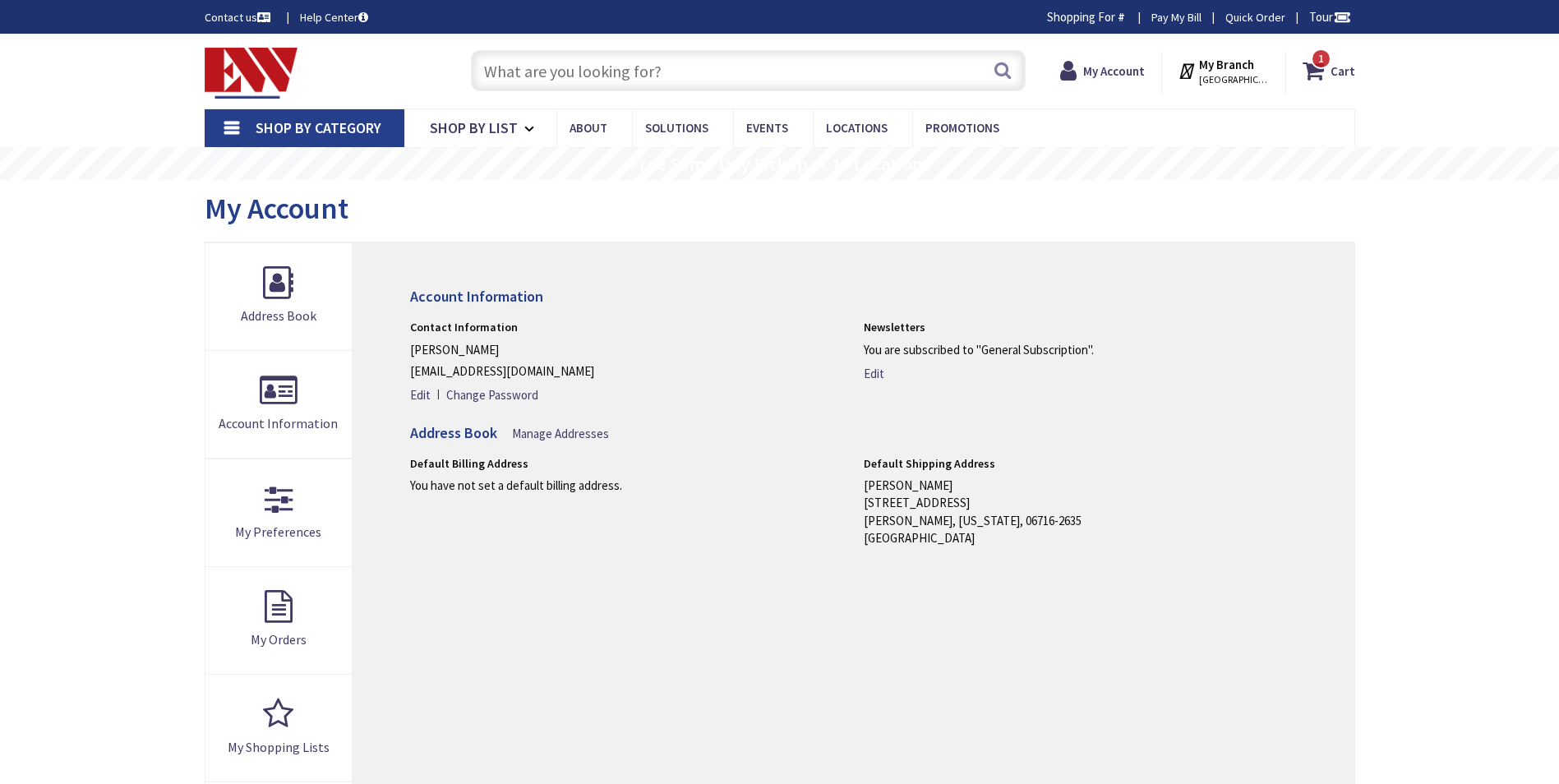
click at [609, 80] on input "text" at bounding box center [749, 71] width 555 height 41
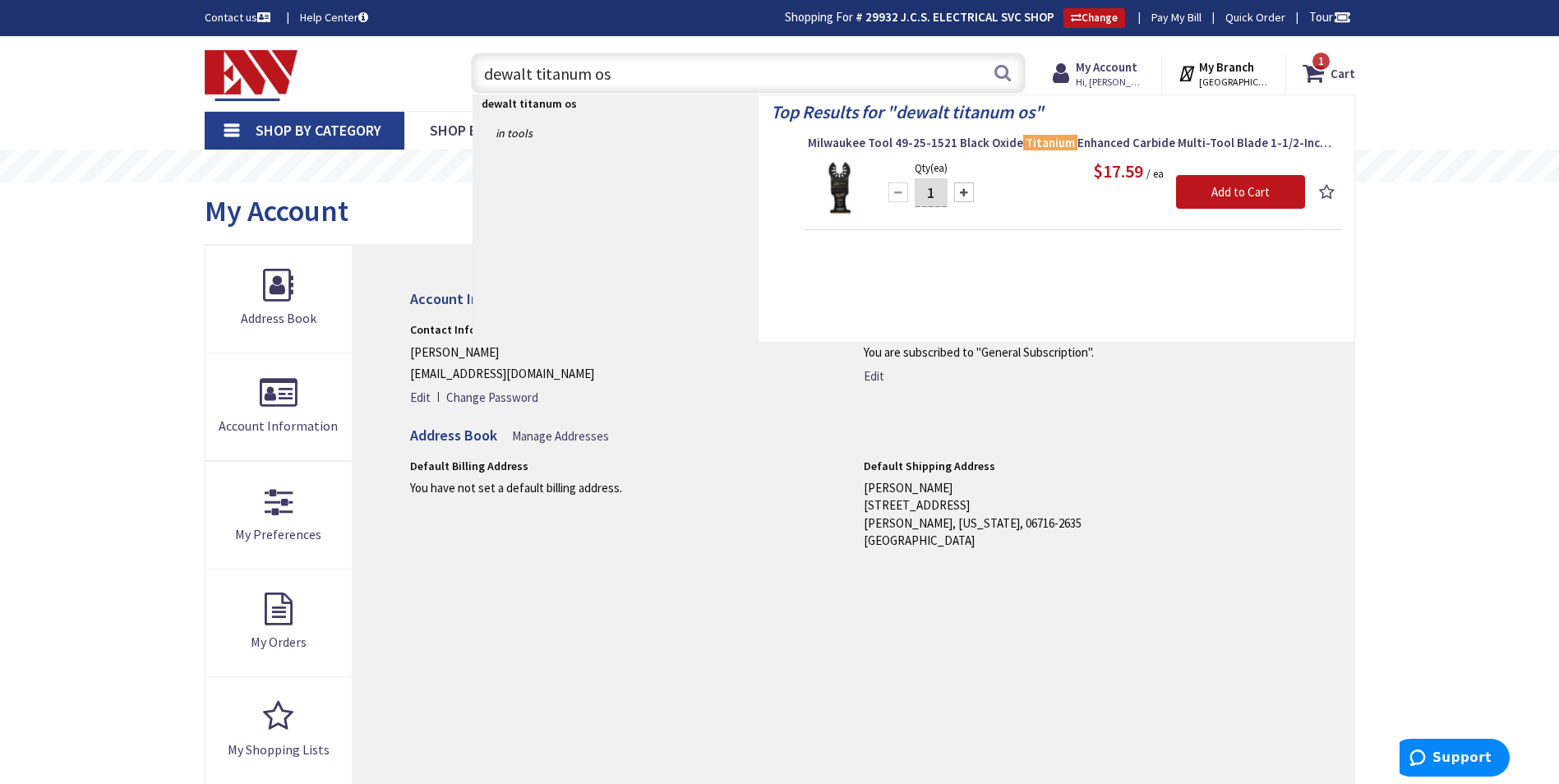
type input "dewalt titanum os"
click at [866, 187] on img at bounding box center [838, 189] width 62 height 62
